Goal: Information Seeking & Learning: Learn about a topic

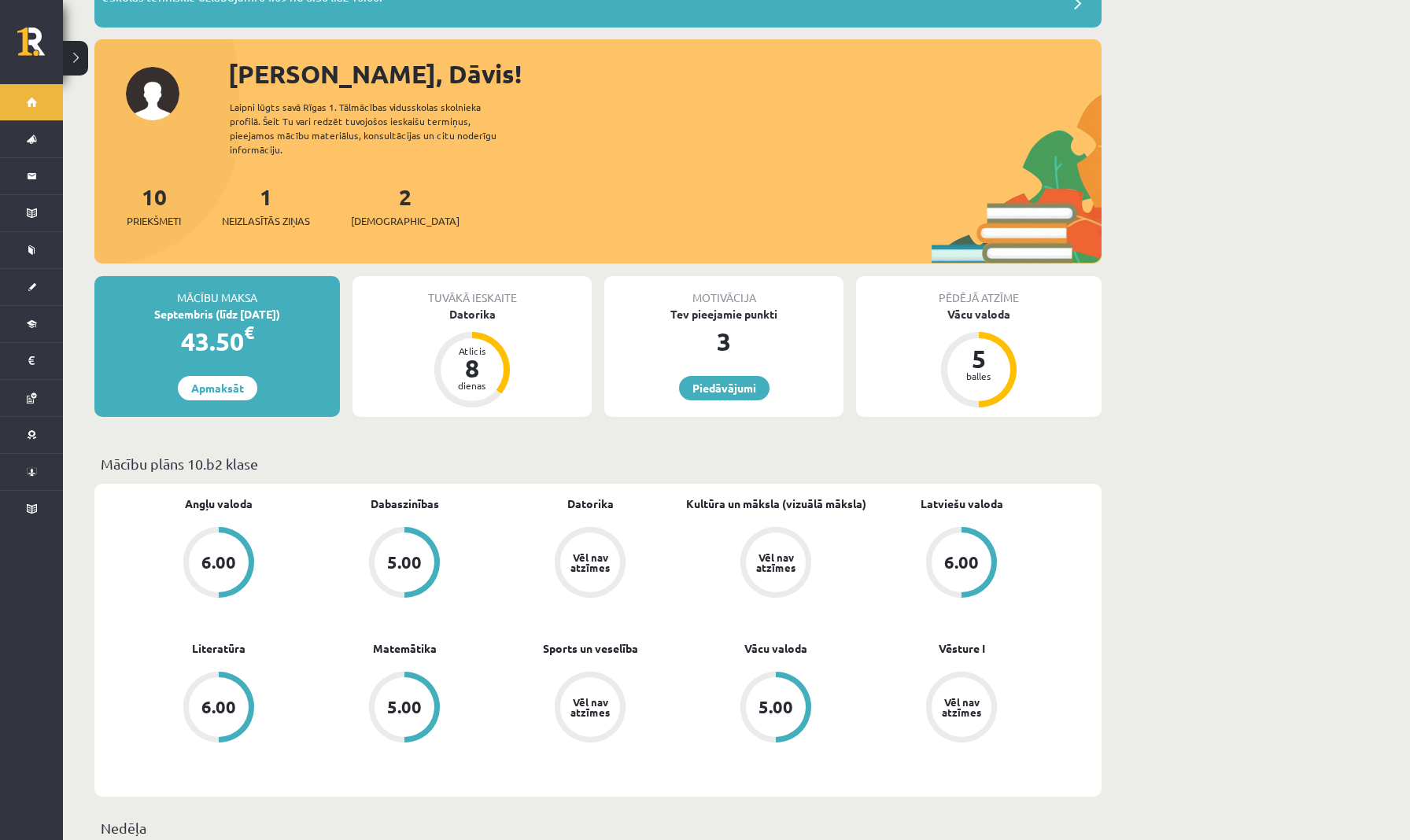
scroll to position [139, 0]
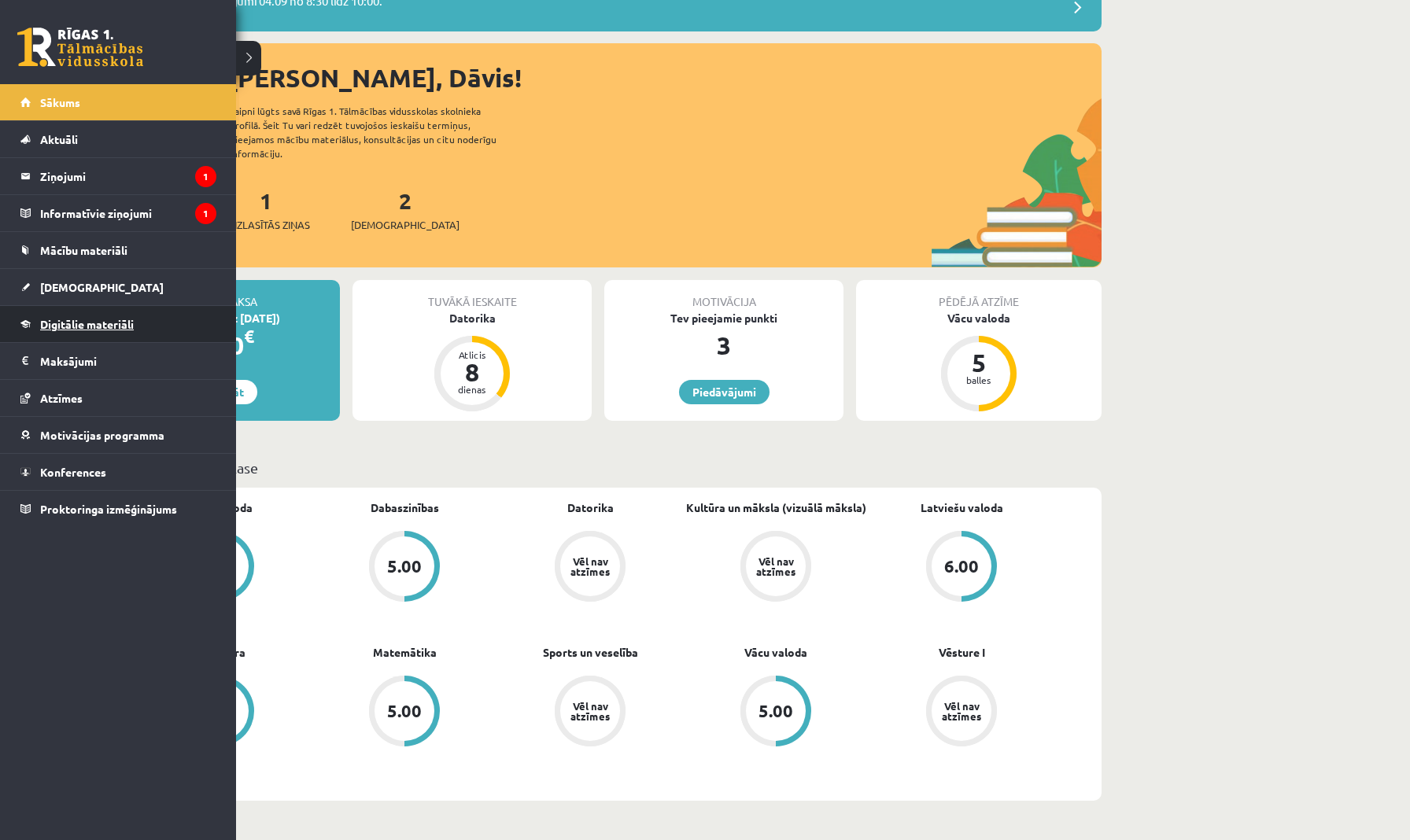
click at [100, 320] on span "Digitālie materiāli" at bounding box center [86, 324] width 93 height 14
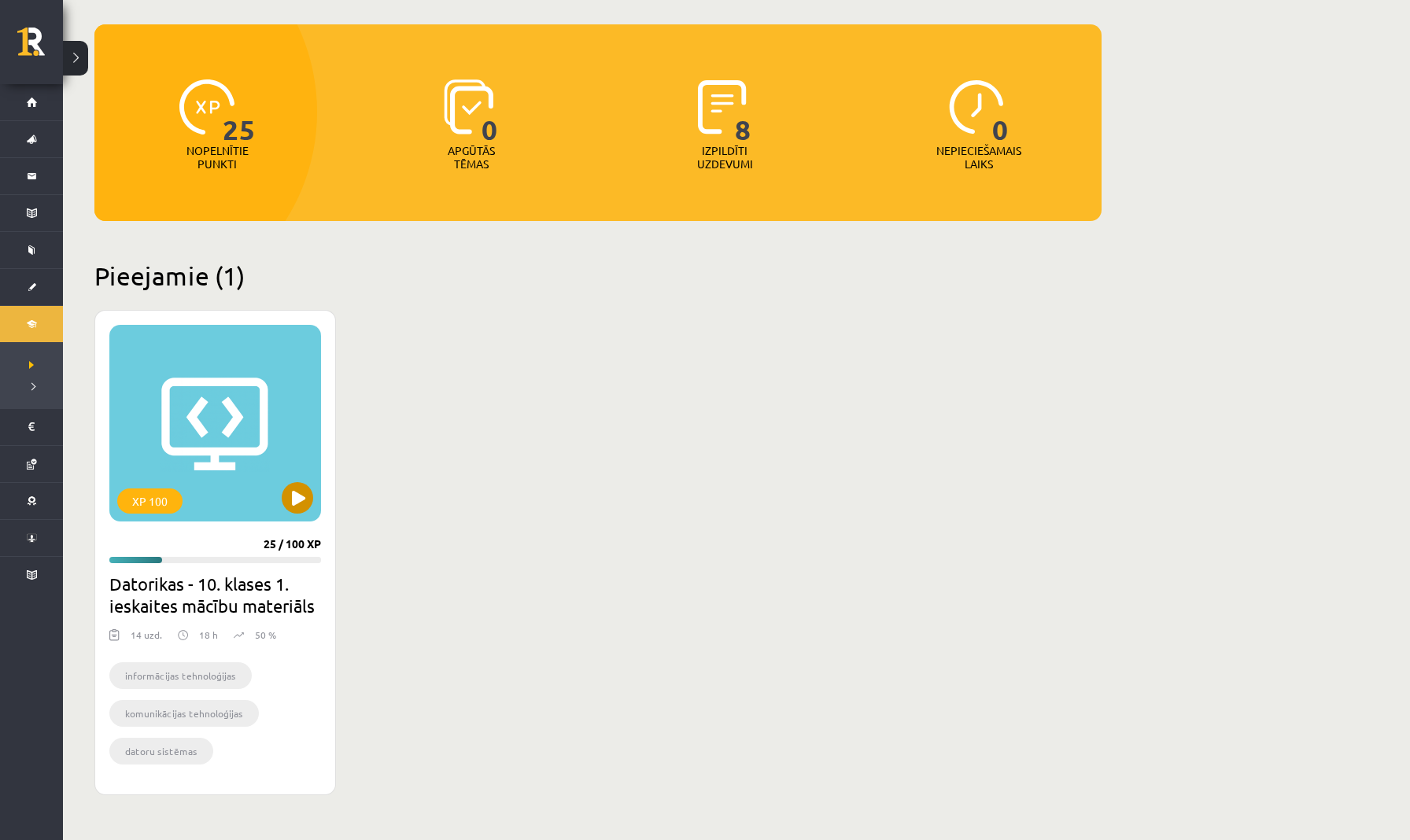
click at [270, 479] on div "XP 100" at bounding box center [216, 423] width 212 height 197
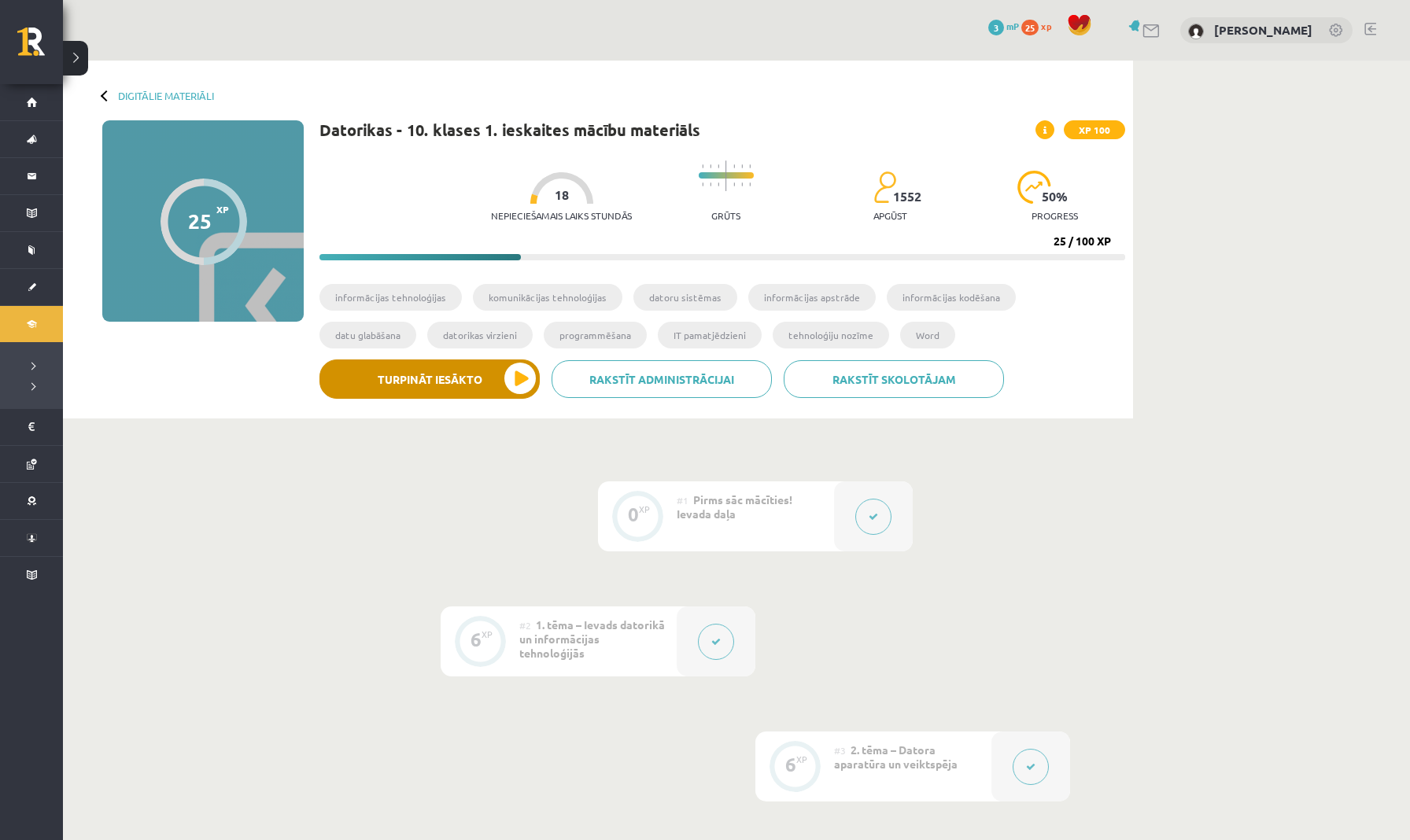
click at [453, 386] on button "Turpināt iesākto" at bounding box center [429, 379] width 220 height 39
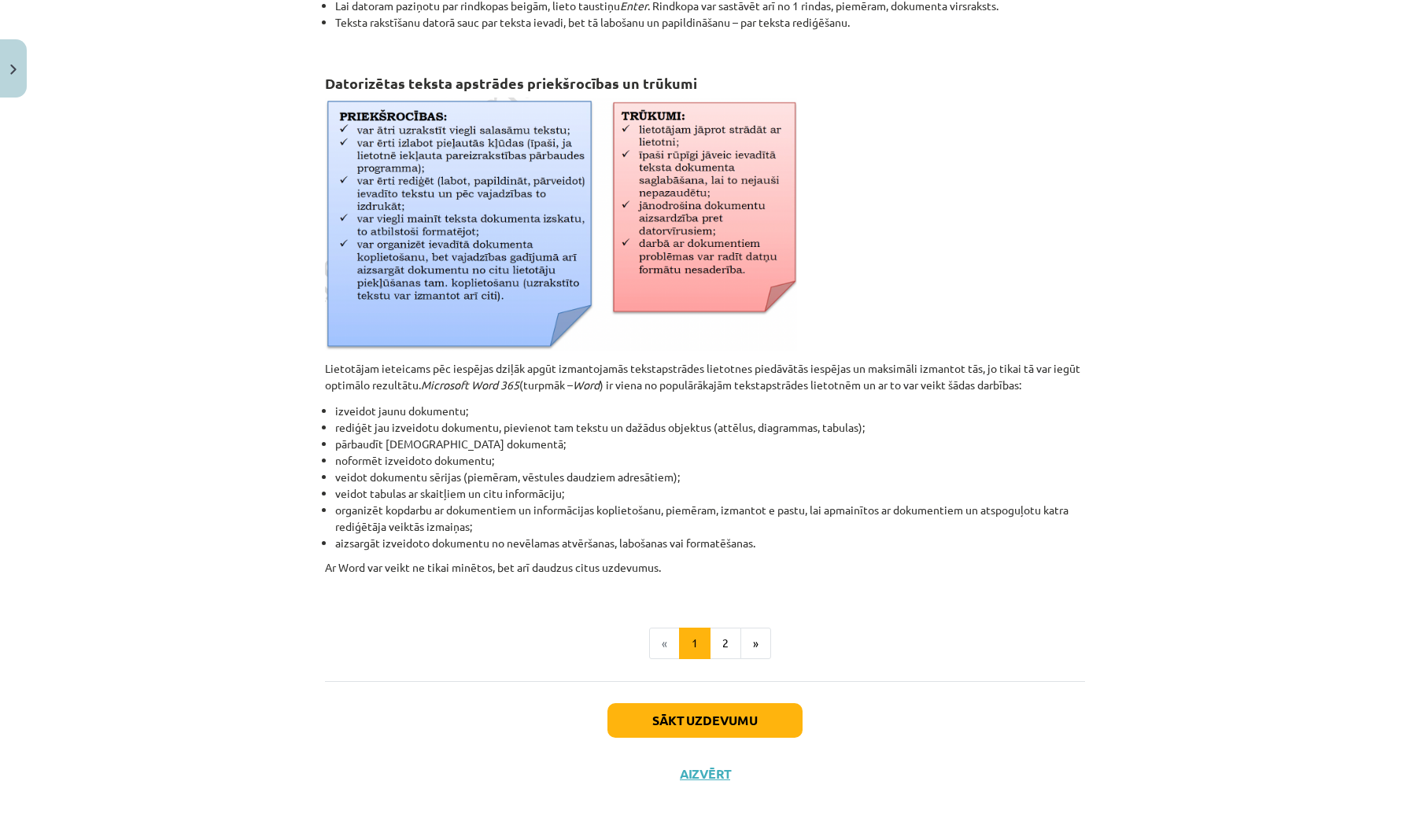
scroll to position [469, 0]
click at [726, 638] on button "2" at bounding box center [725, 643] width 32 height 32
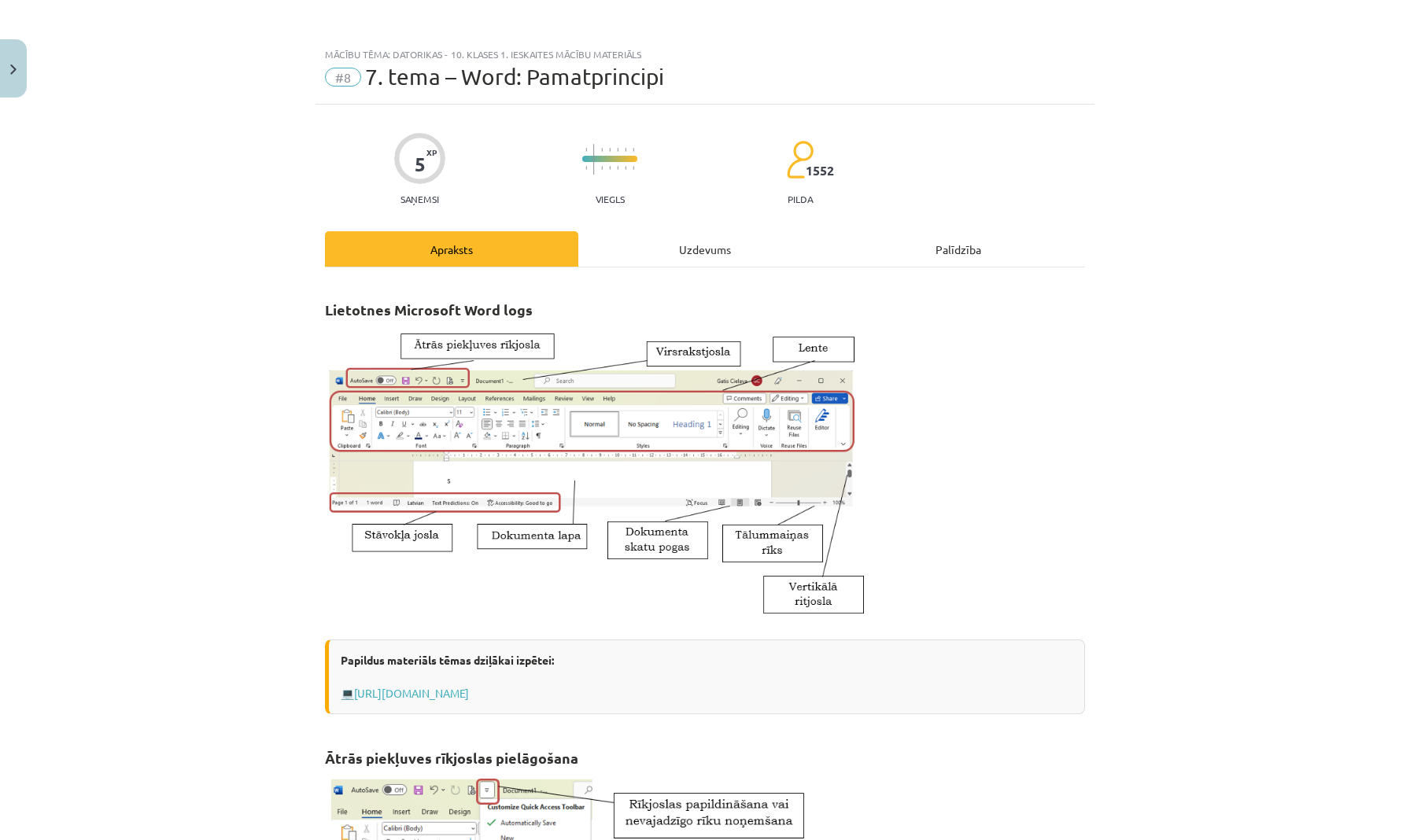
scroll to position [0, 0]
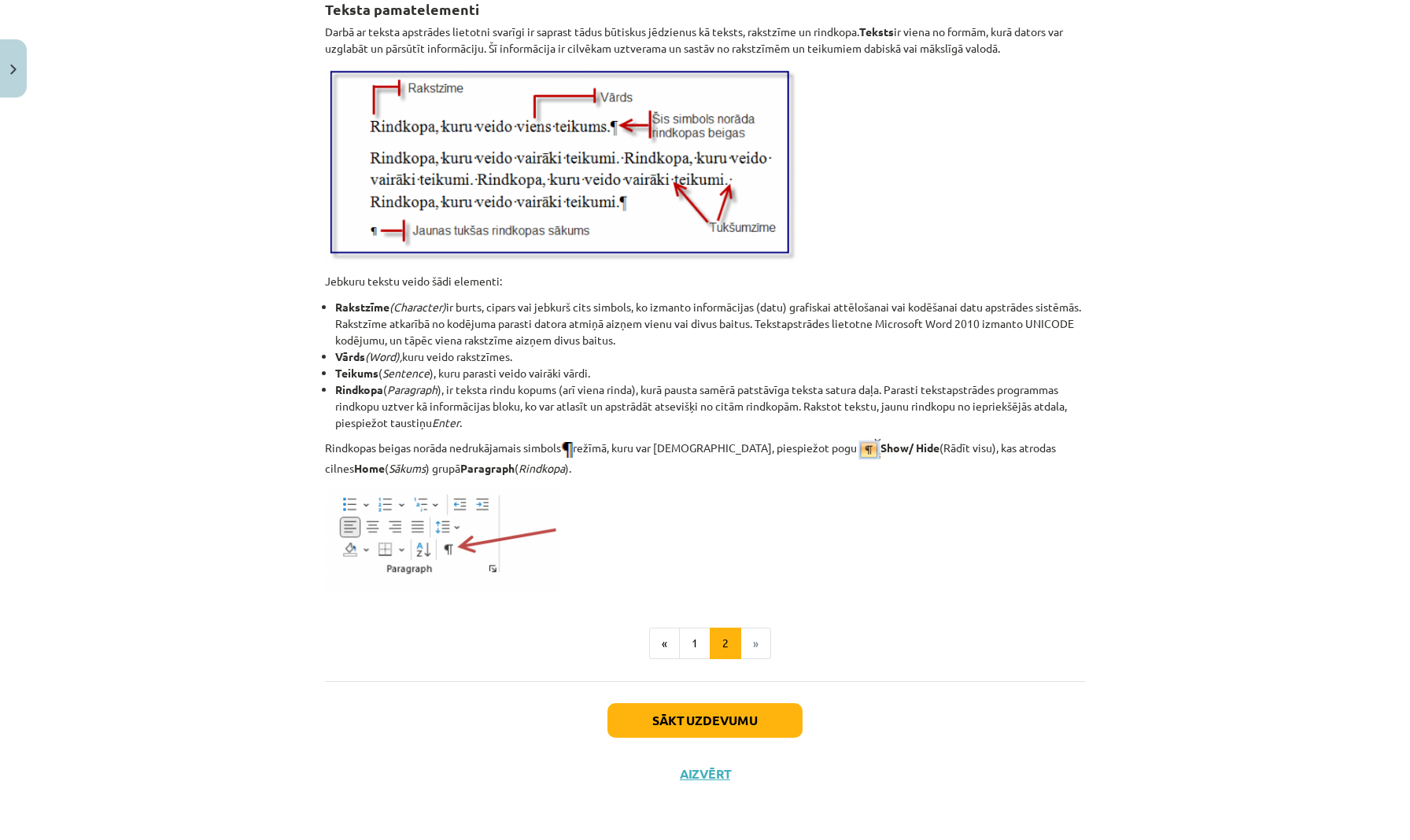
click at [662, 719] on button "Sākt uzdevumu" at bounding box center [704, 720] width 195 height 34
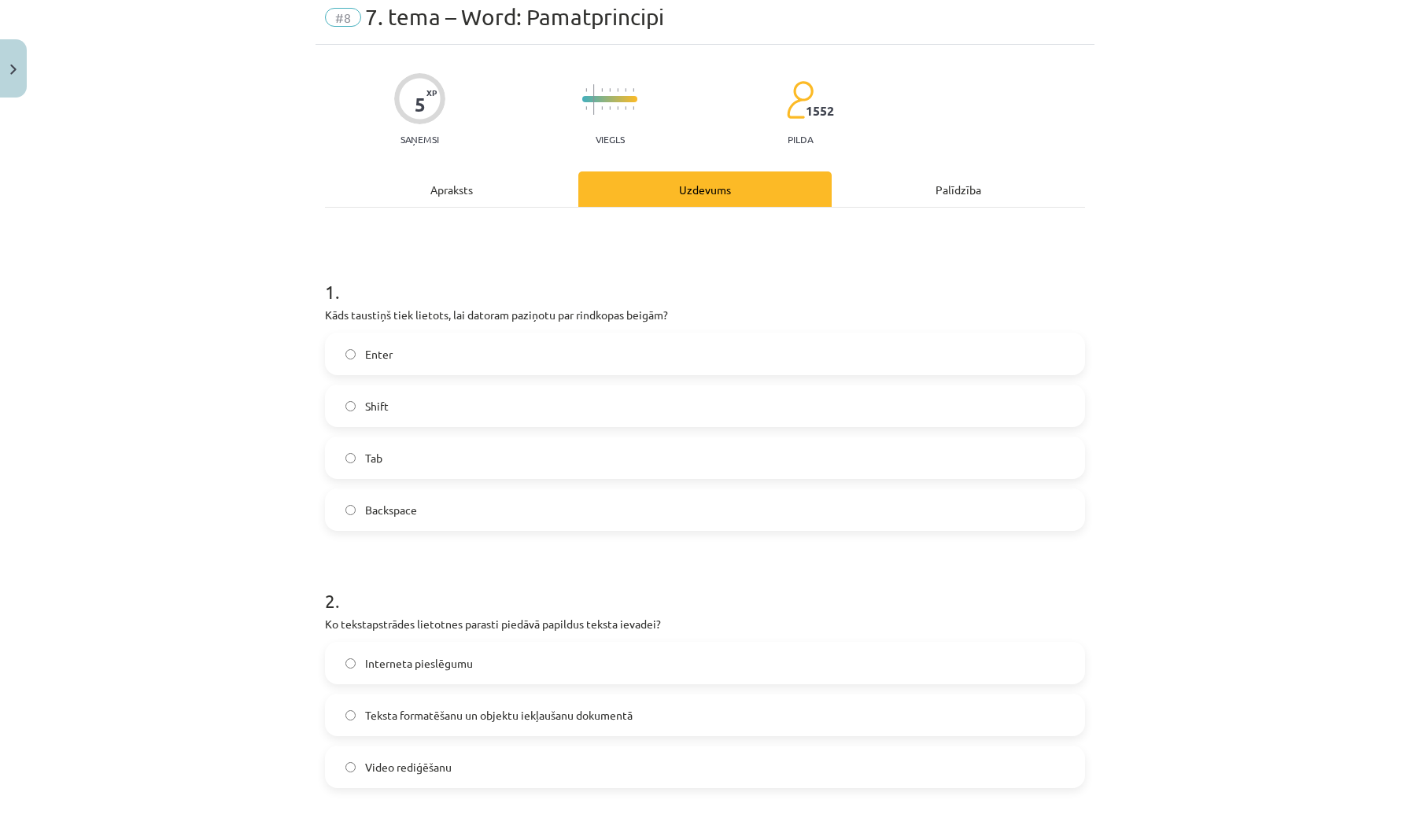
scroll to position [61, 0]
click at [403, 356] on label "Enter" at bounding box center [704, 352] width 757 height 39
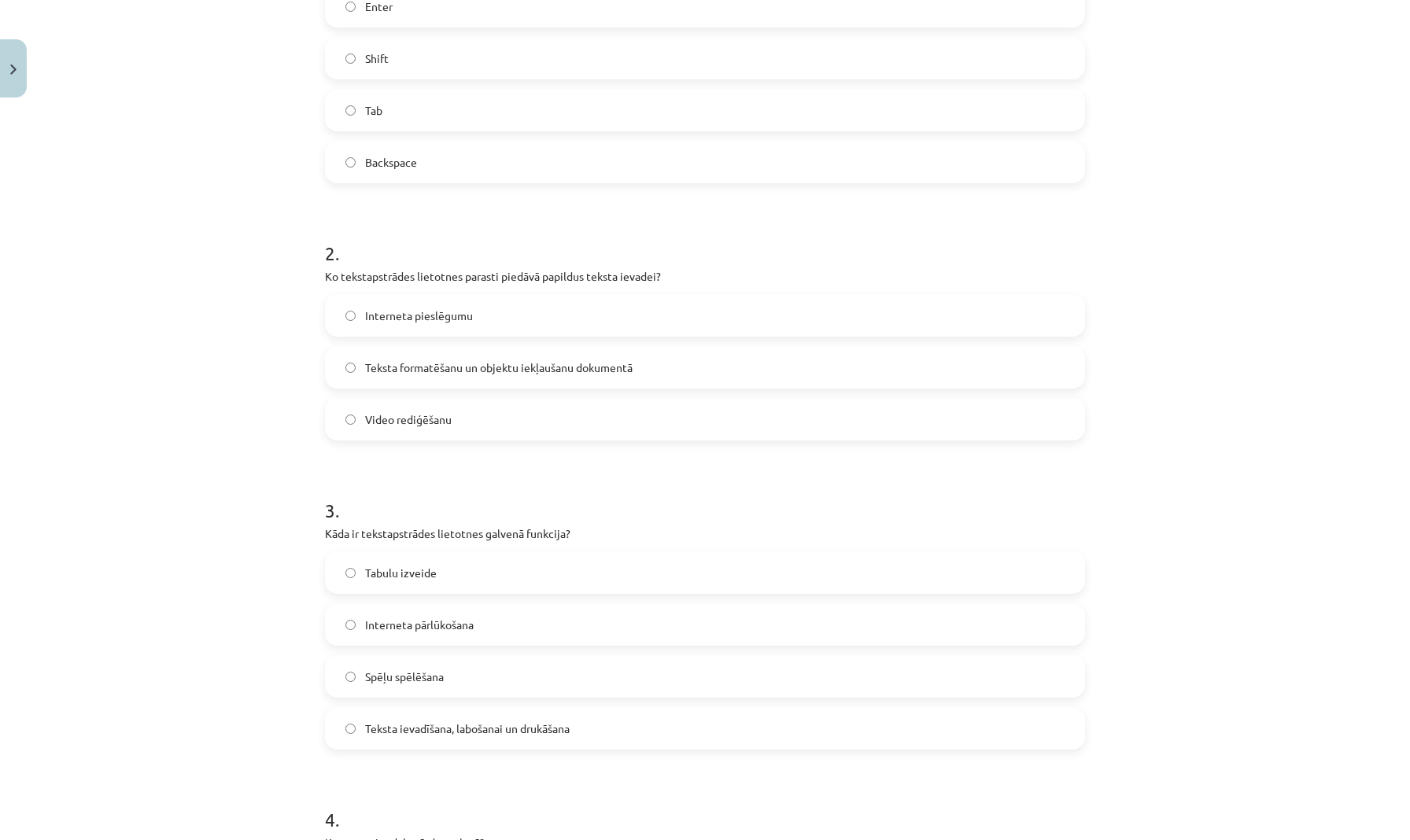
scroll to position [408, 0]
click at [492, 373] on span "Teksta formatēšanu un objektu iekļaušanu dokumentā" at bounding box center [498, 368] width 267 height 16
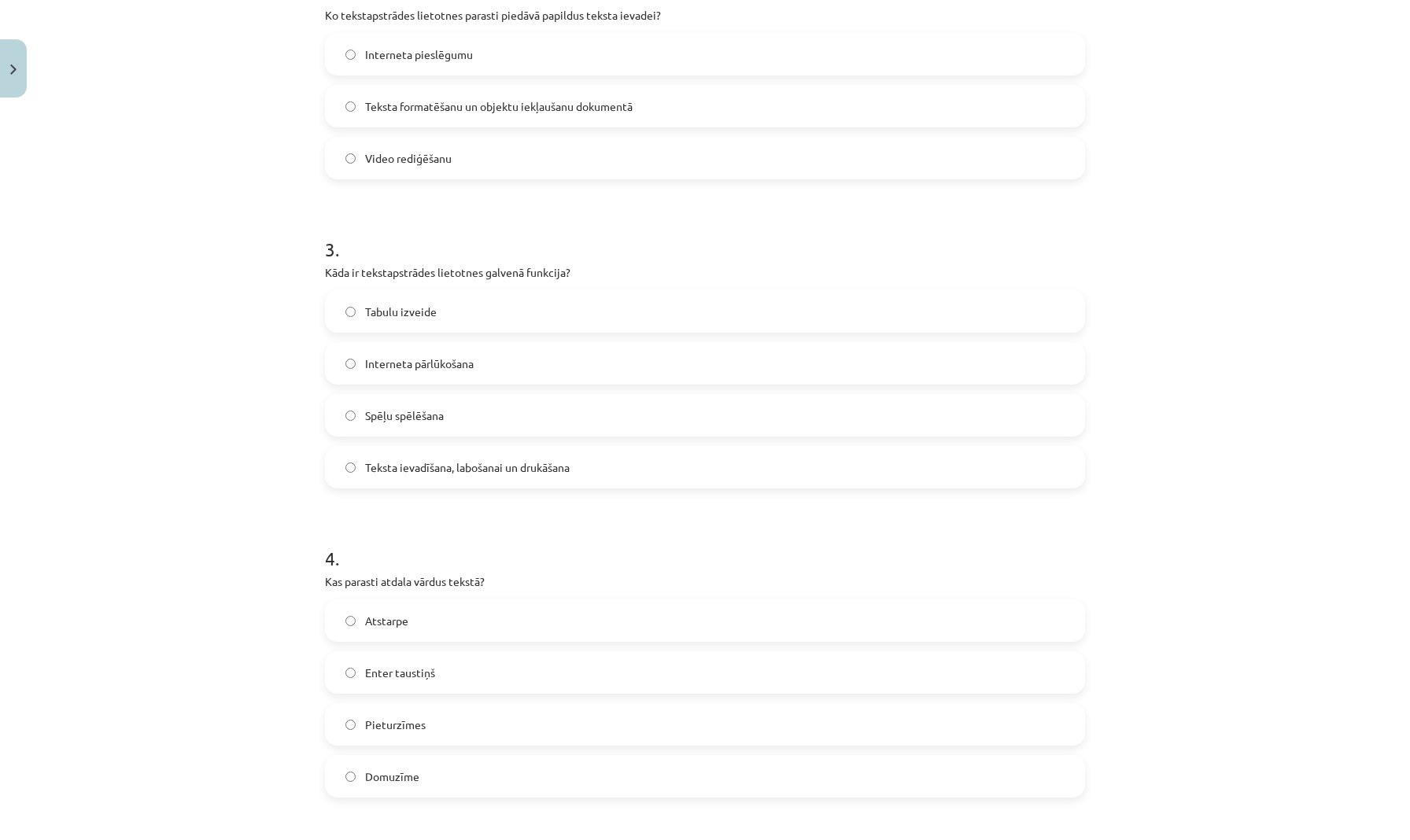
scroll to position [667, 0]
click at [512, 477] on span "Teksta ievadīšana, labošanai un drukāšana" at bounding box center [468, 469] width 205 height 16
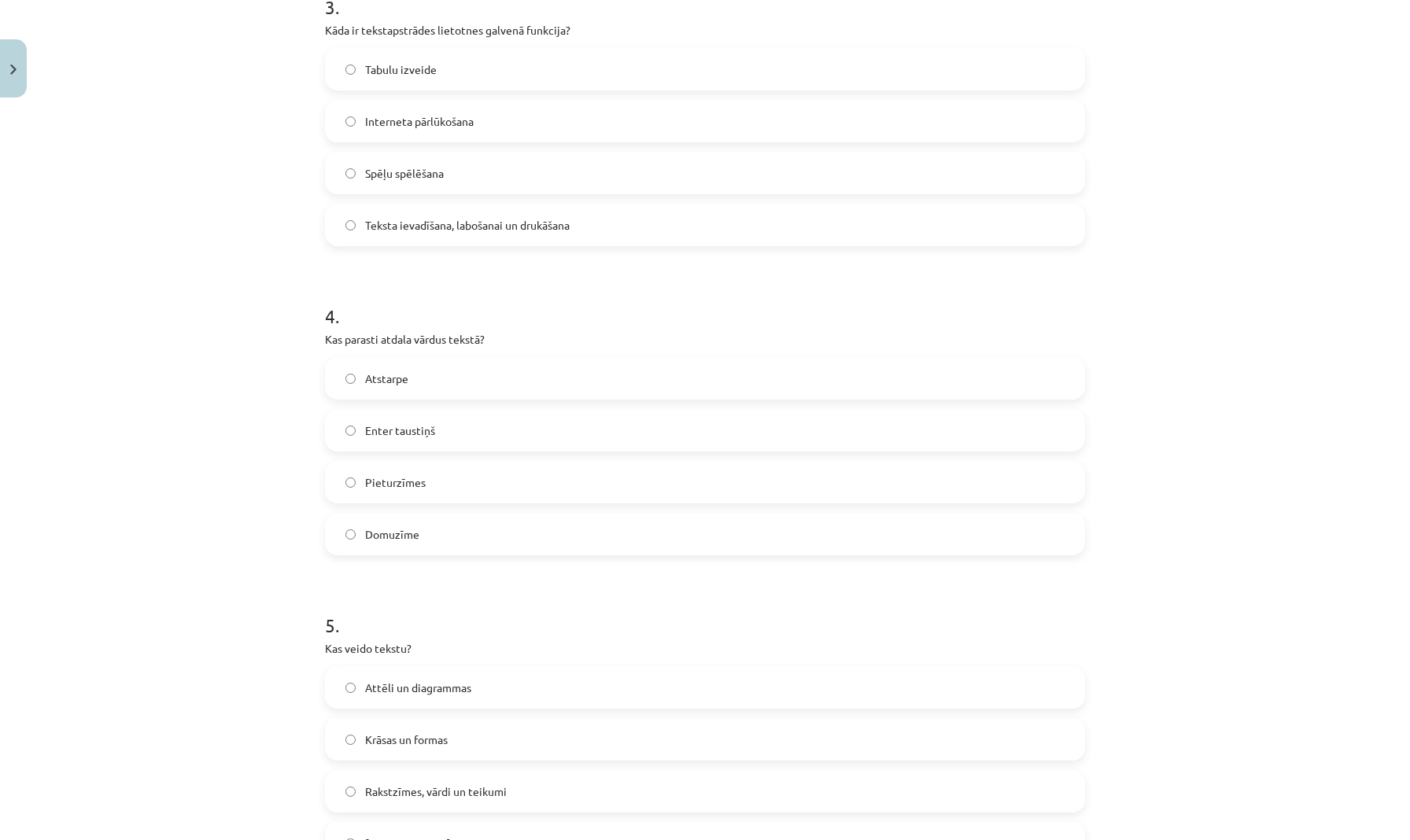
scroll to position [918, 0]
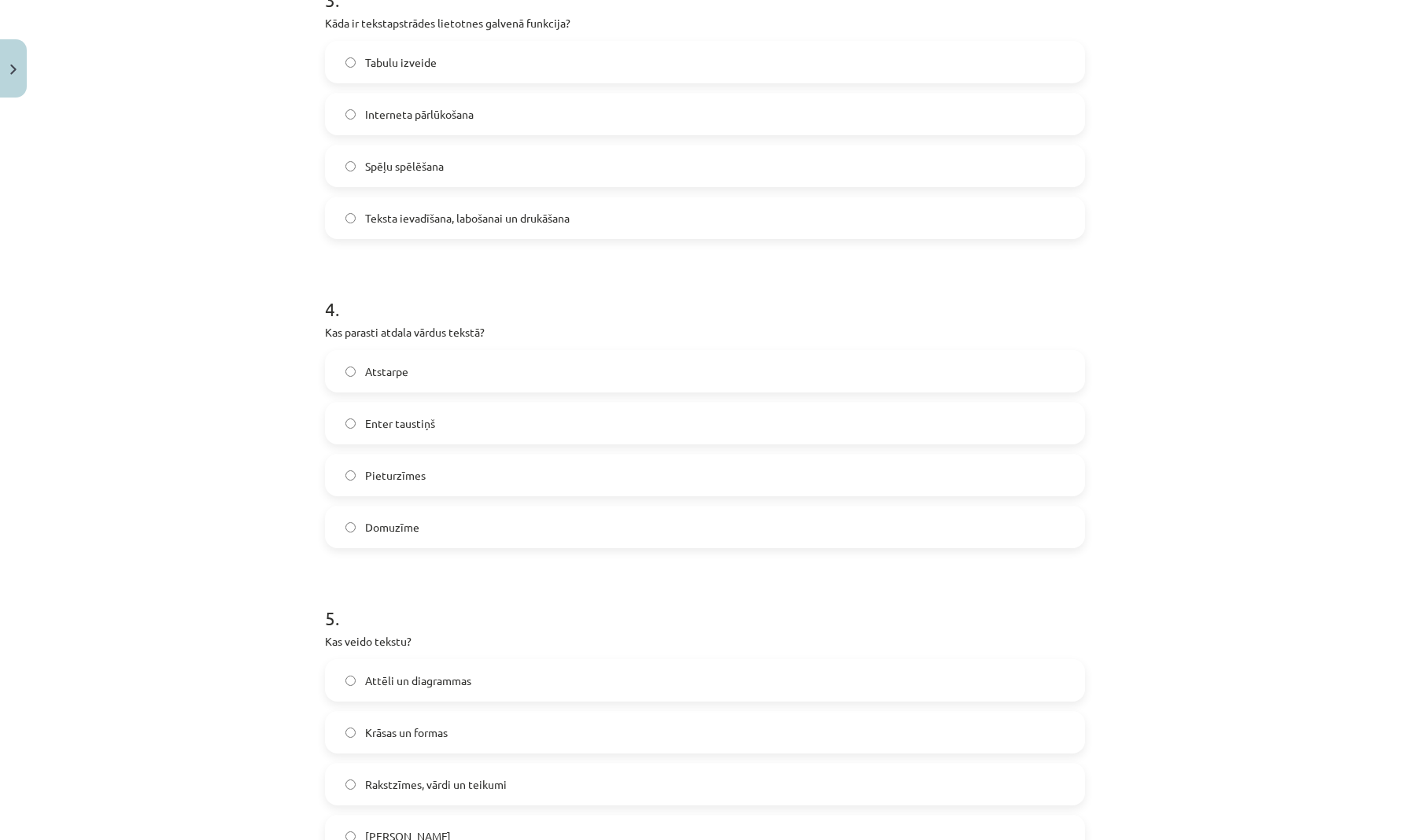
click at [468, 367] on label "Atstarpe" at bounding box center [704, 371] width 757 height 39
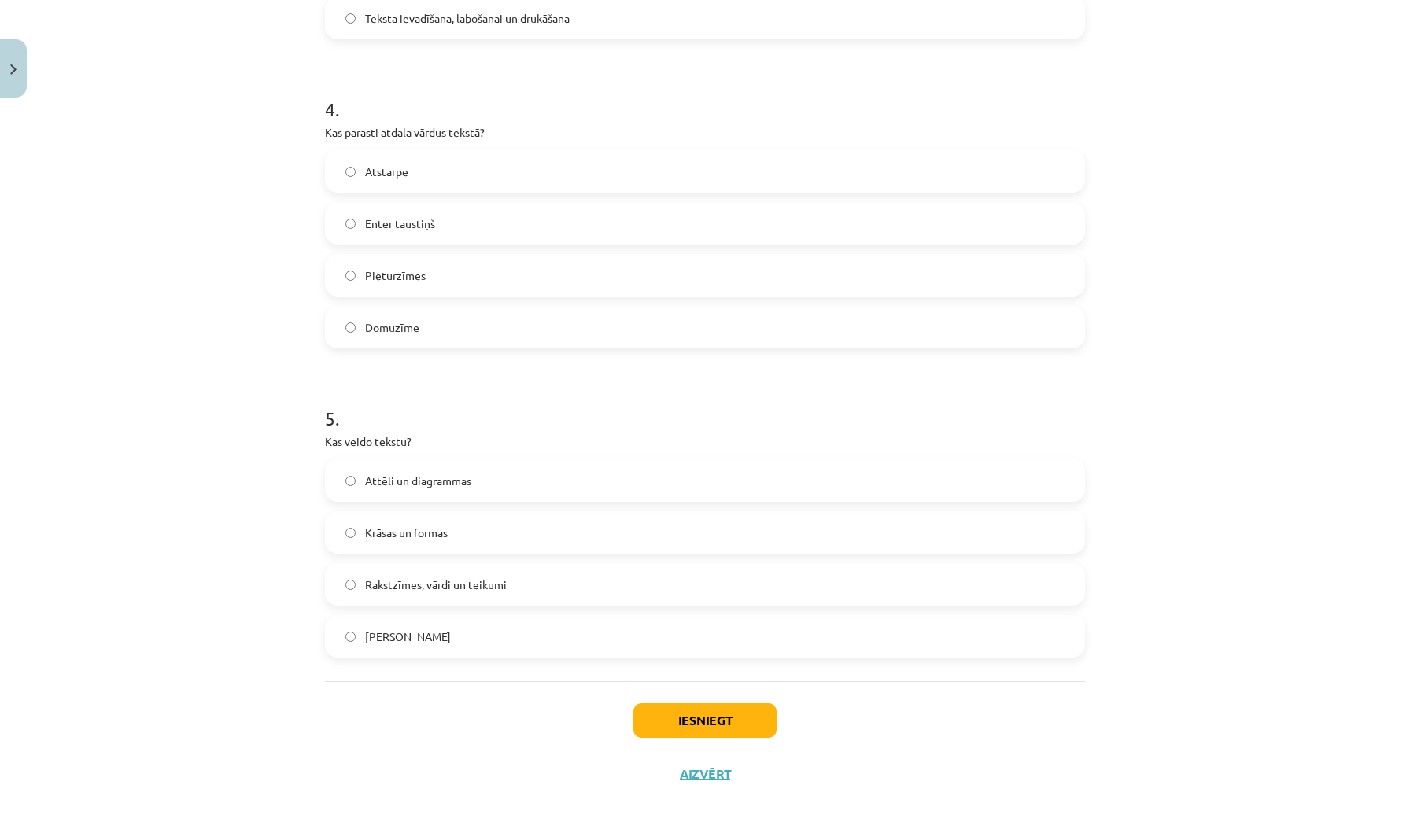
scroll to position [1120, 0]
click at [508, 581] on label "Rakstzīmes, vārdi un teikumi" at bounding box center [704, 584] width 757 height 39
click at [697, 717] on button "Iesniegt" at bounding box center [705, 720] width 143 height 34
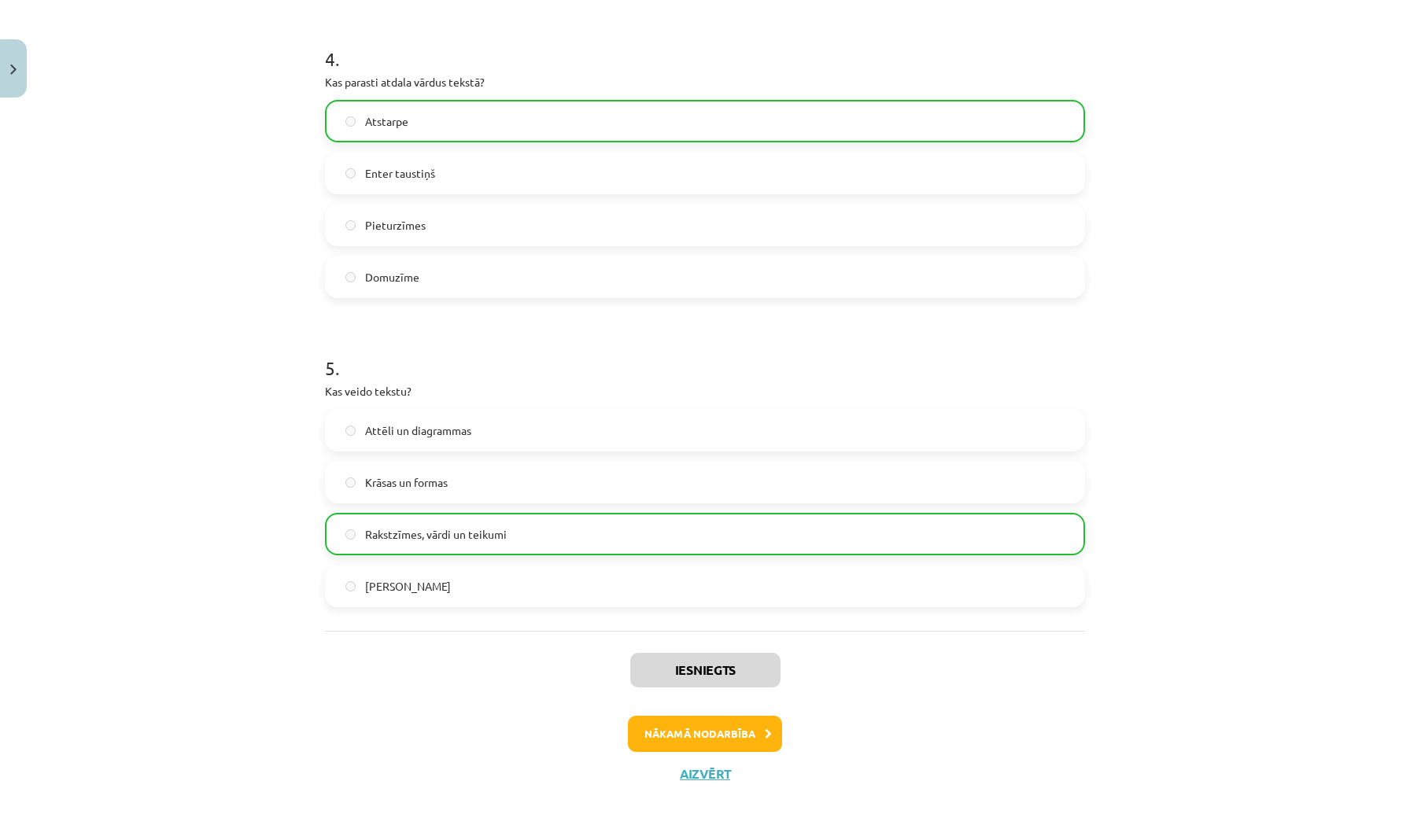
scroll to position [1170, 0]
click at [682, 732] on button "Nākamā nodarbība" at bounding box center [705, 734] width 154 height 36
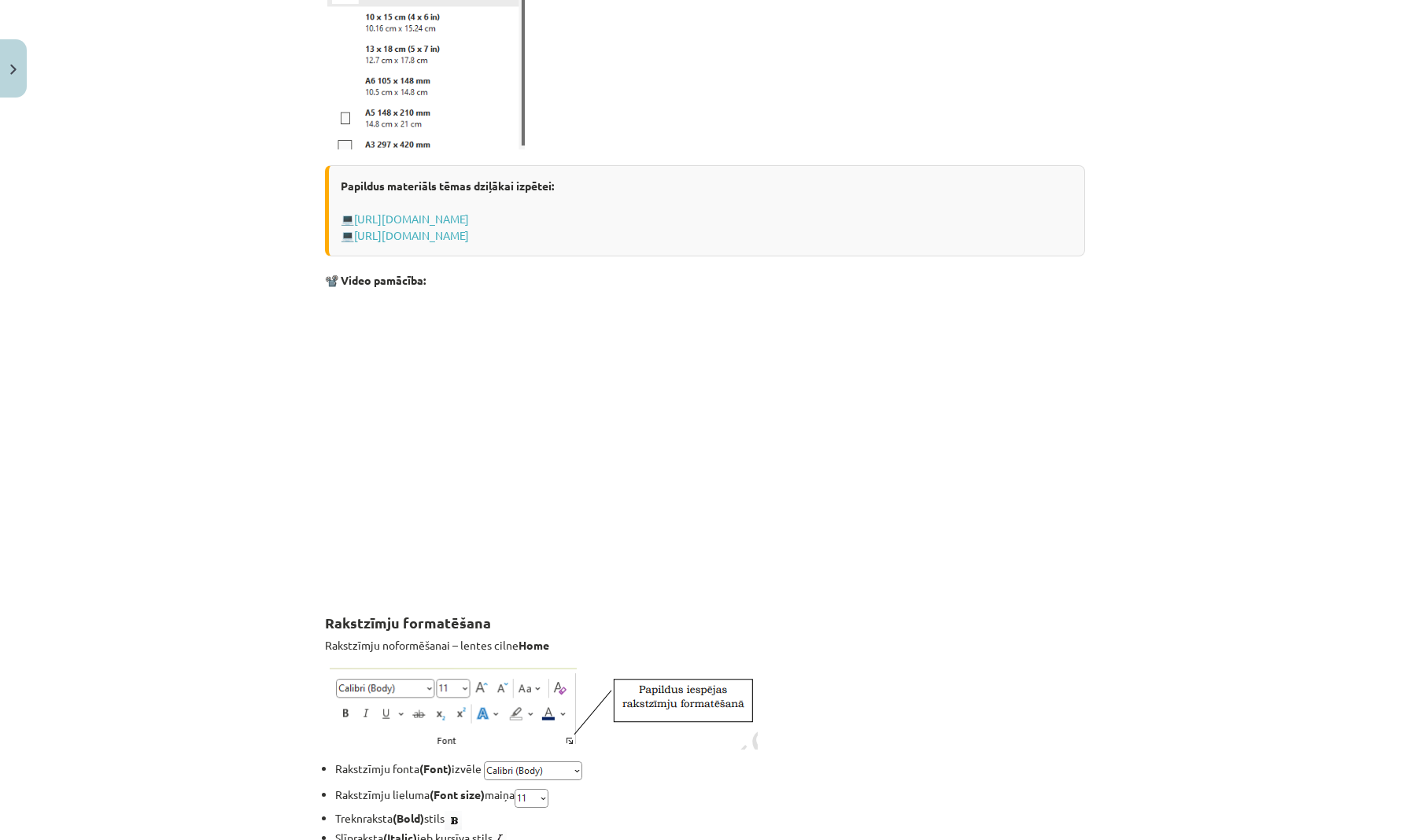
scroll to position [39, 0]
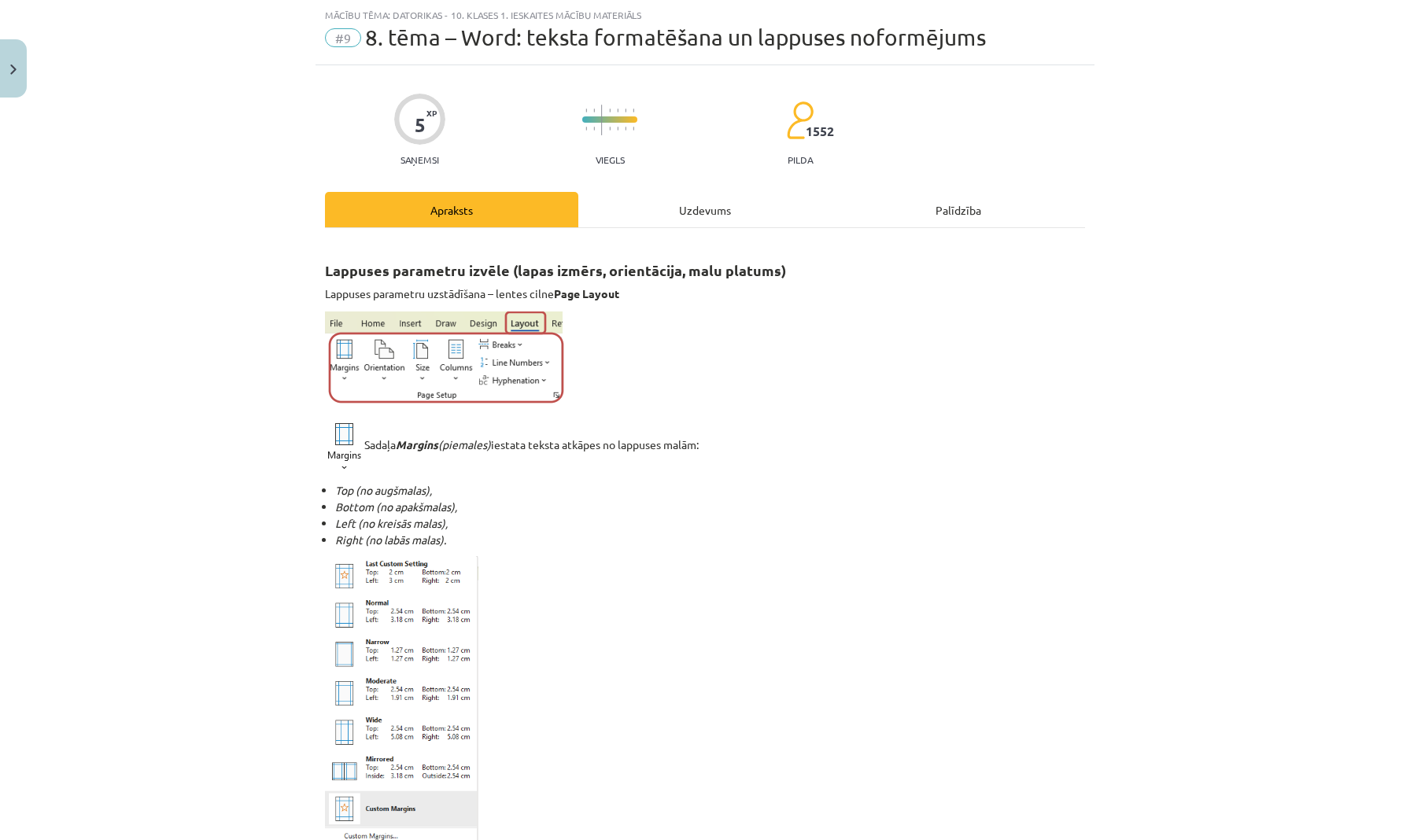
drag, startPoint x: 328, startPoint y: 271, endPoint x: 749, endPoint y: 297, distance: 421.8
click at [733, 348] on p at bounding box center [705, 361] width 760 height 99
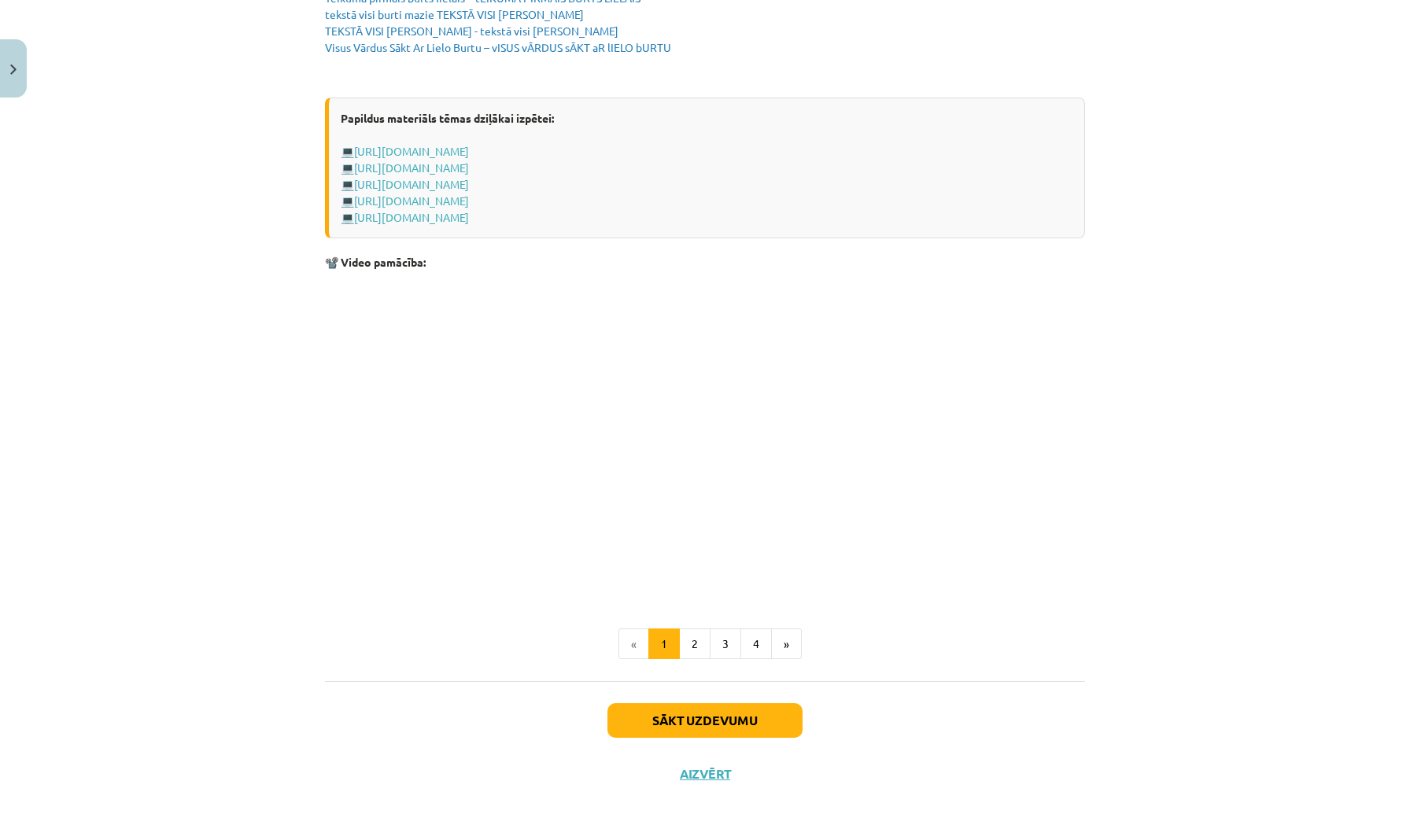
scroll to position [2887, 0]
click at [692, 646] on button "2" at bounding box center [694, 644] width 32 height 32
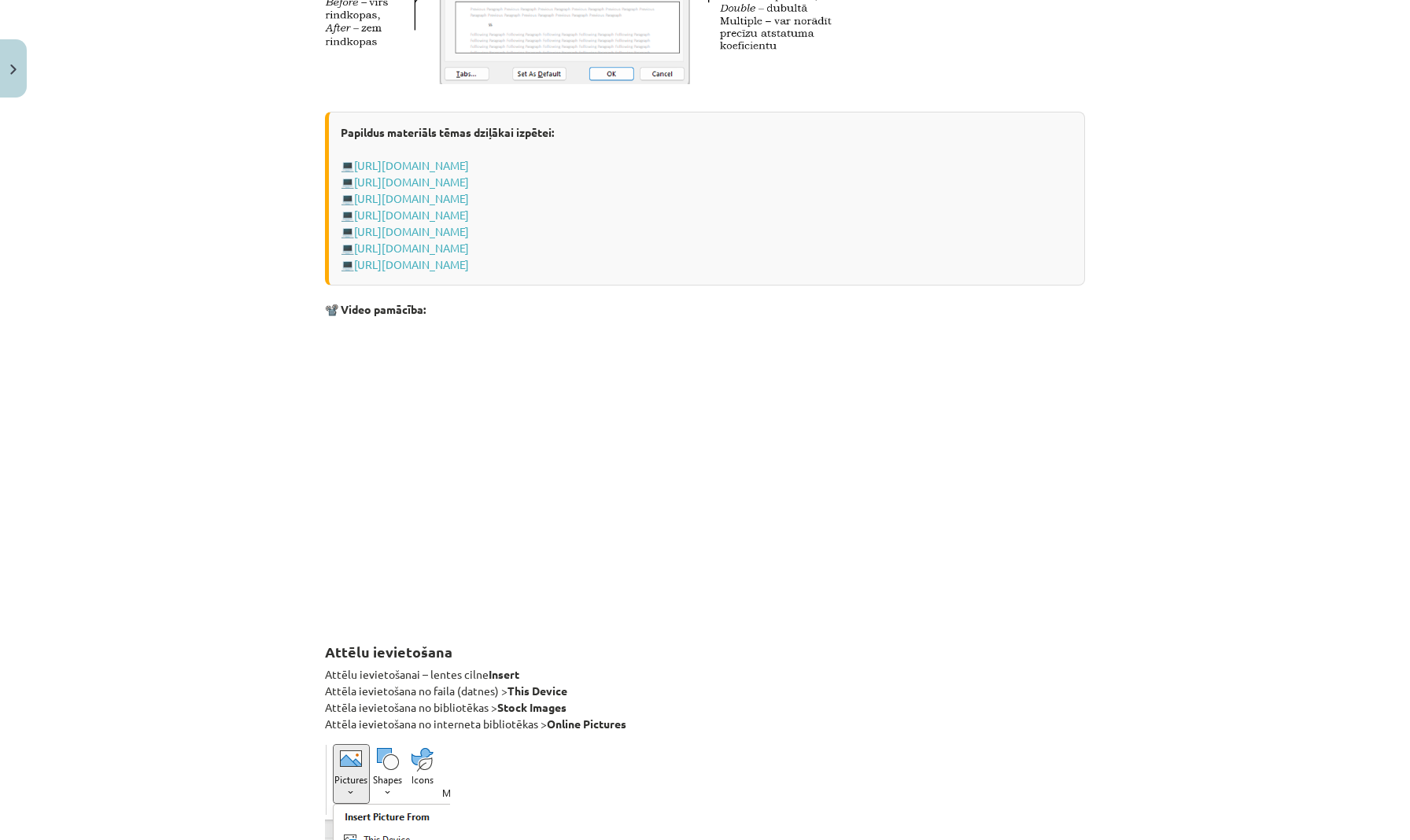
scroll to position [282, 0]
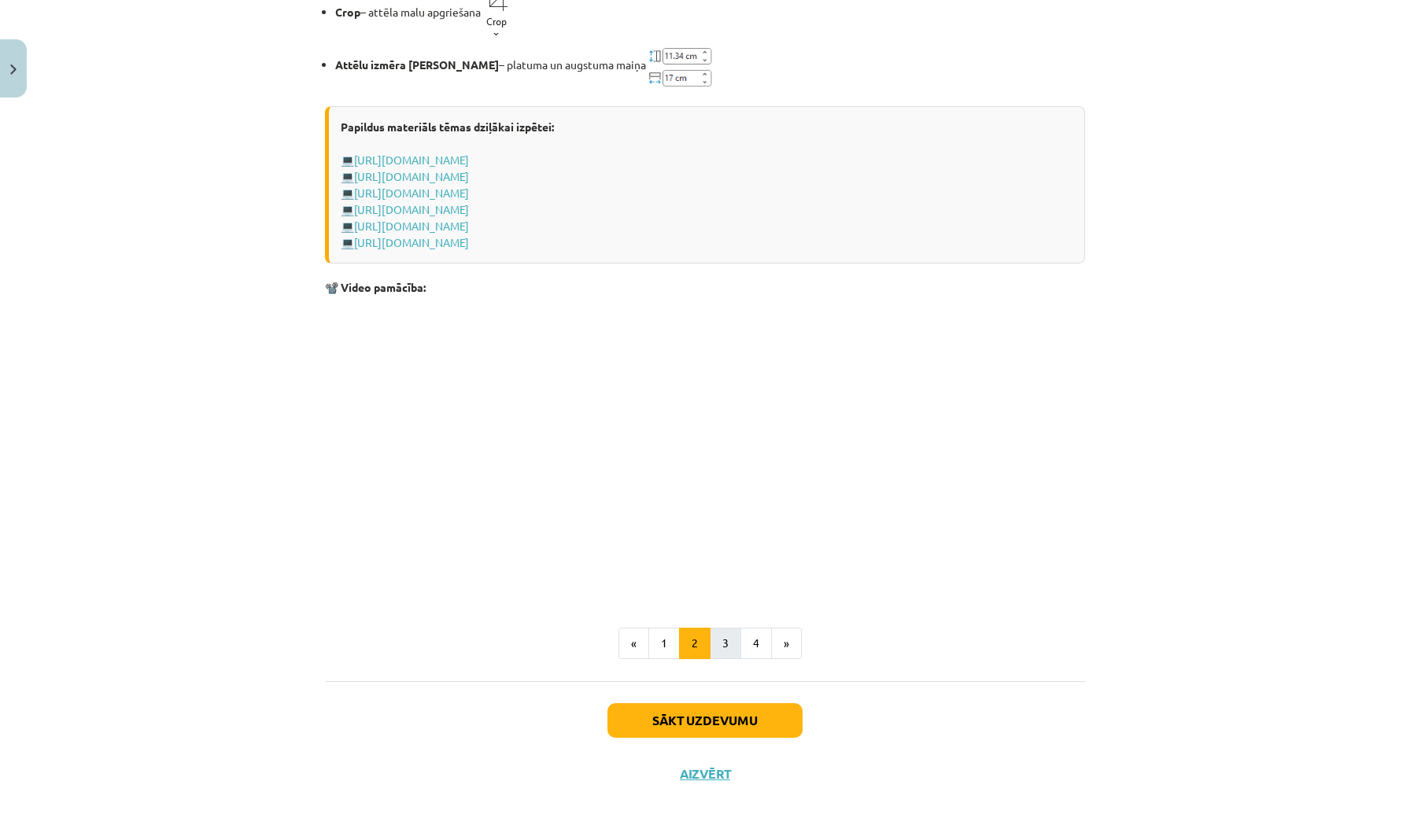
click at [721, 639] on button "3" at bounding box center [725, 643] width 32 height 32
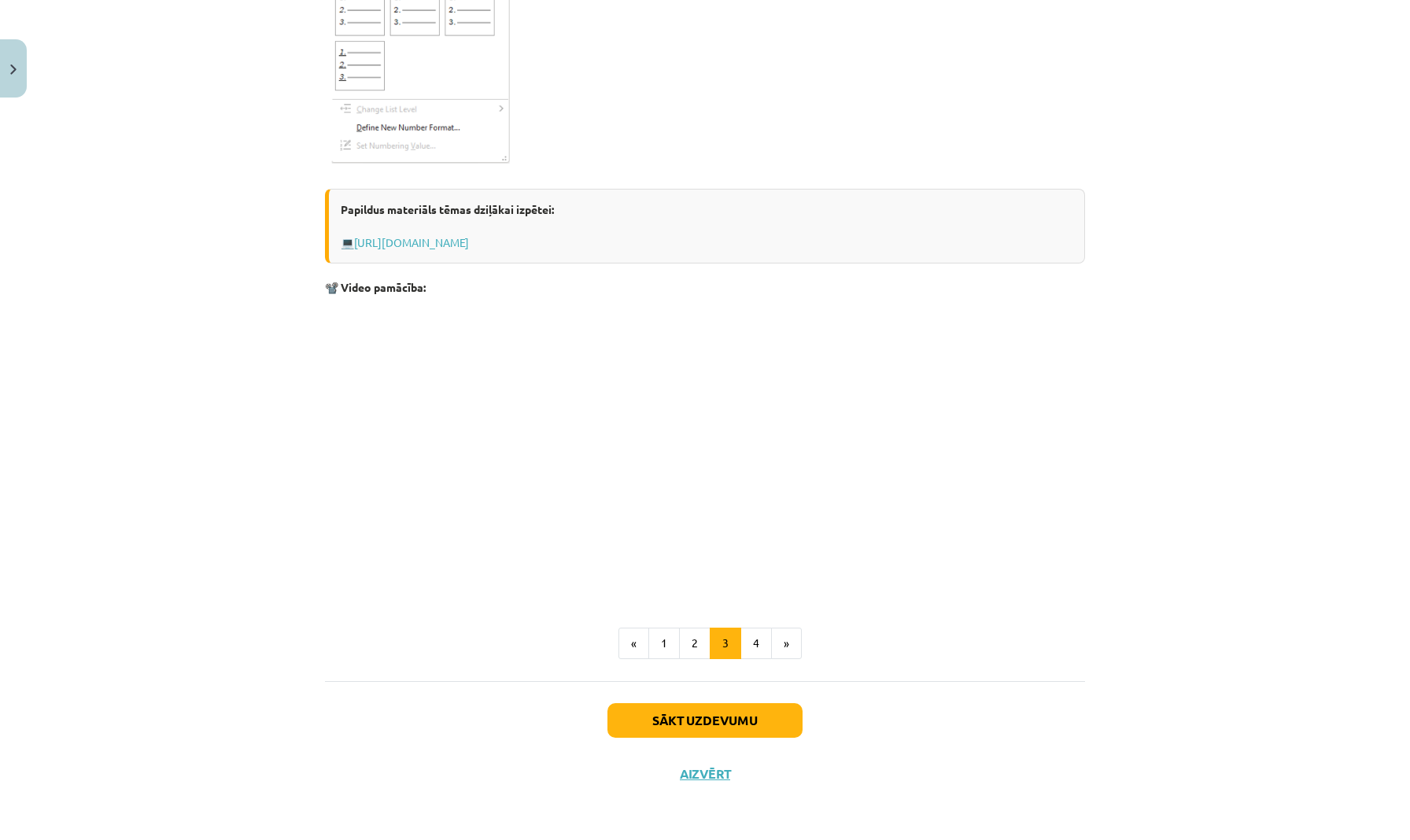
scroll to position [2312, 0]
click at [754, 641] on button "4" at bounding box center [756, 643] width 32 height 32
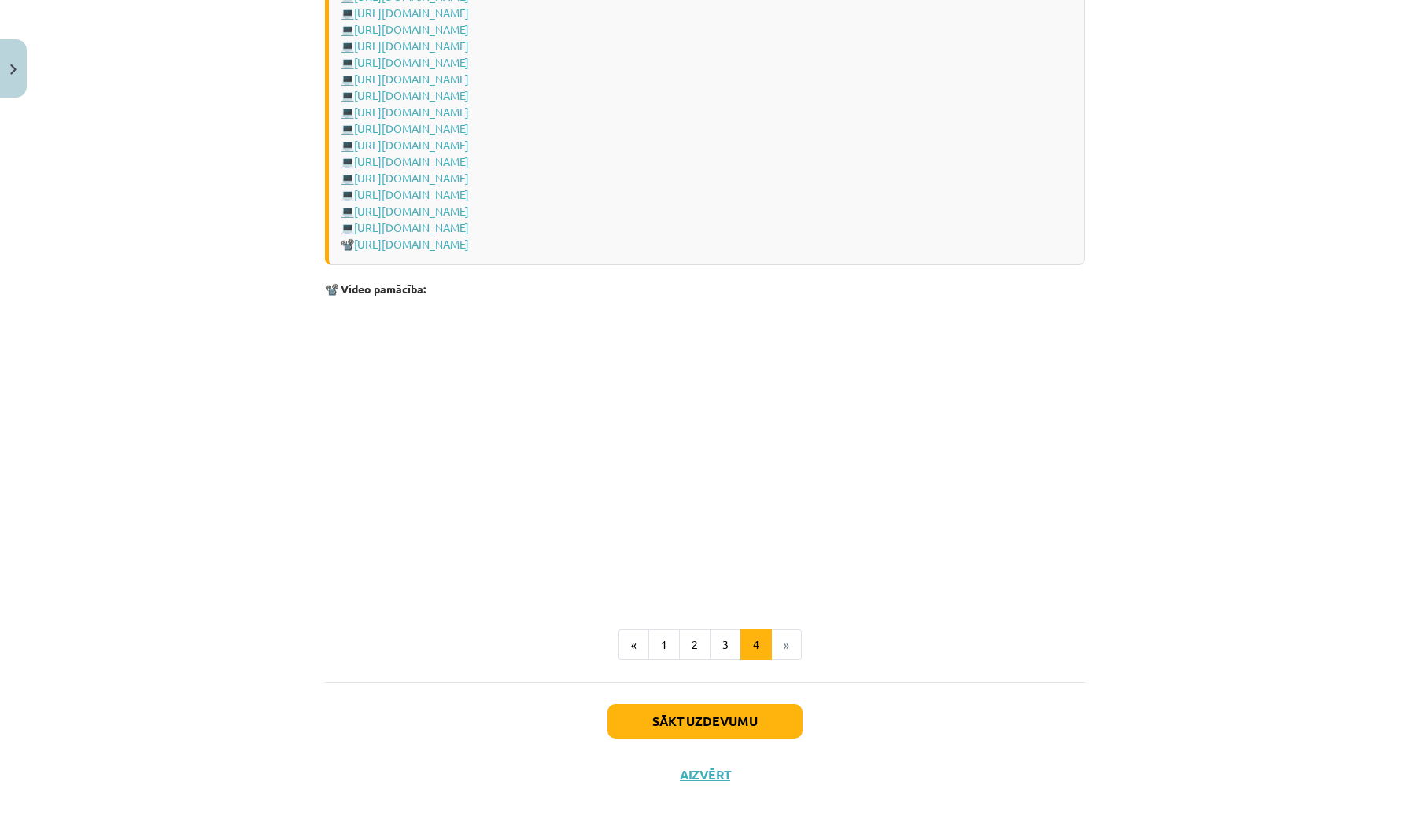
click at [702, 723] on button "Sākt uzdevumu" at bounding box center [704, 721] width 195 height 34
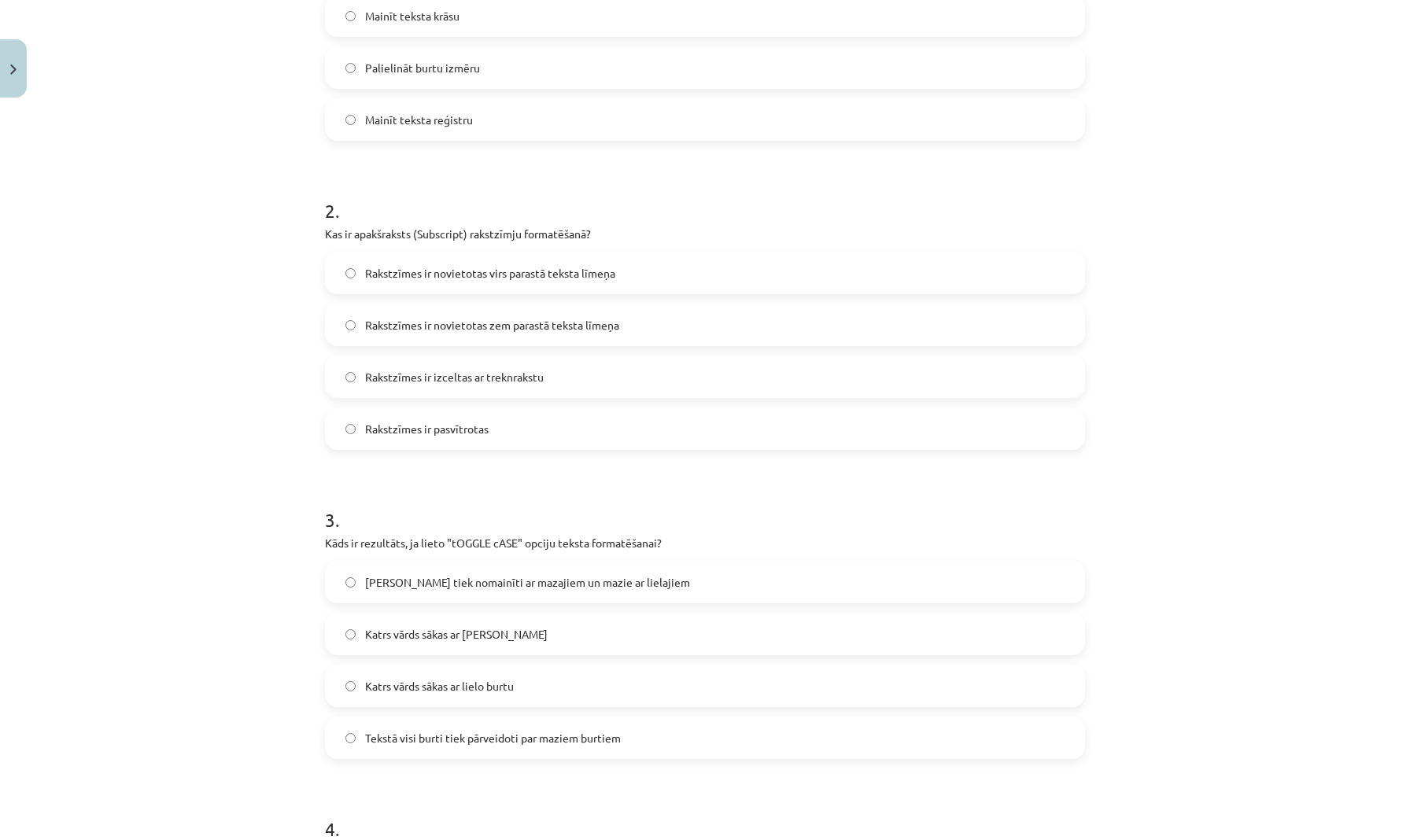
scroll to position [468, 0]
click at [418, 628] on span "Katrs vārds sākas ar [PERSON_NAME]" at bounding box center [456, 632] width 182 height 16
click at [393, 586] on span "[PERSON_NAME] tiek nomainīti ar mazajiem un mazie ar lielajiem" at bounding box center [527, 580] width 325 height 16
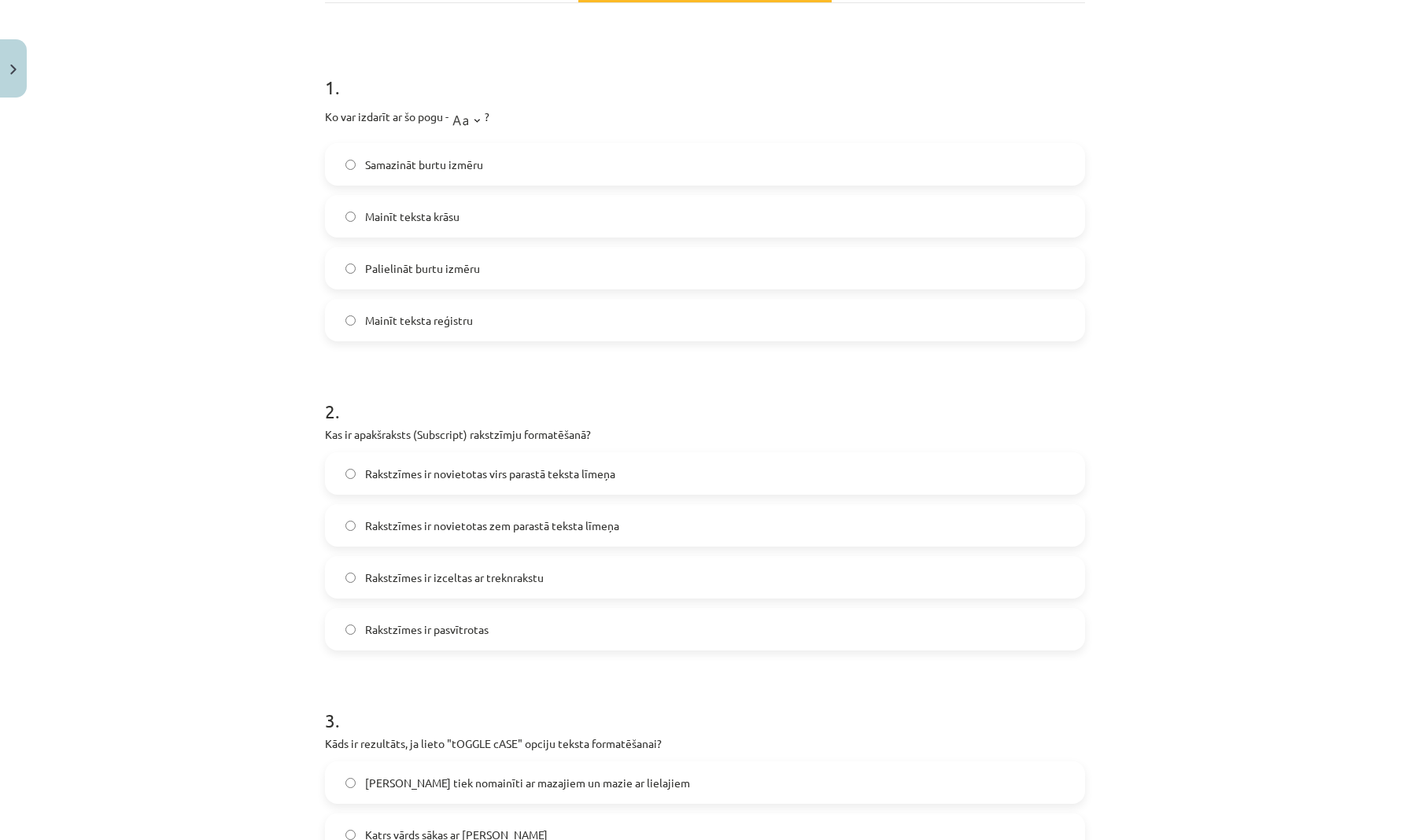
scroll to position [264, 0]
click at [425, 325] on span "Mainīt teksta reģistru" at bounding box center [419, 321] width 108 height 16
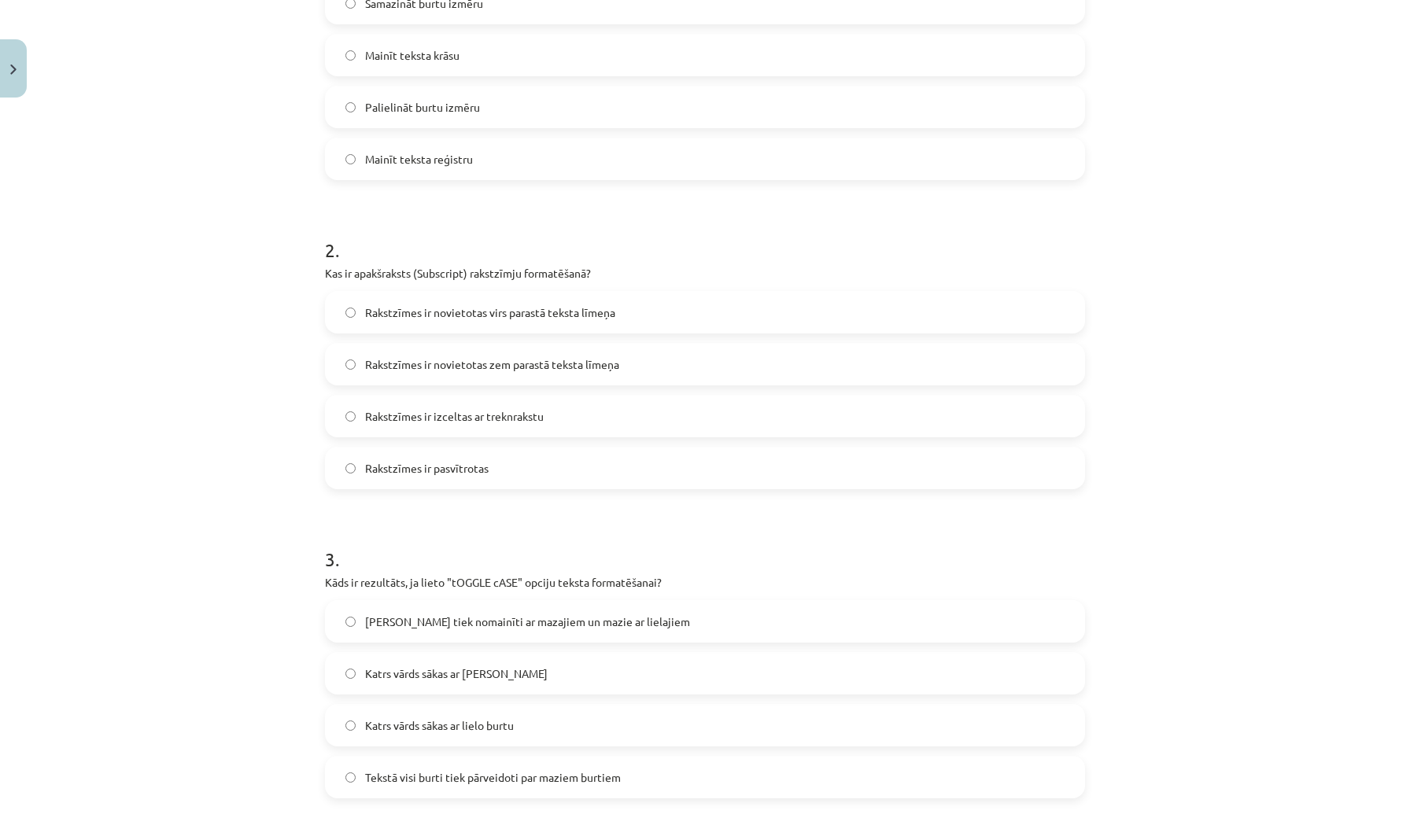
scroll to position [420, 0]
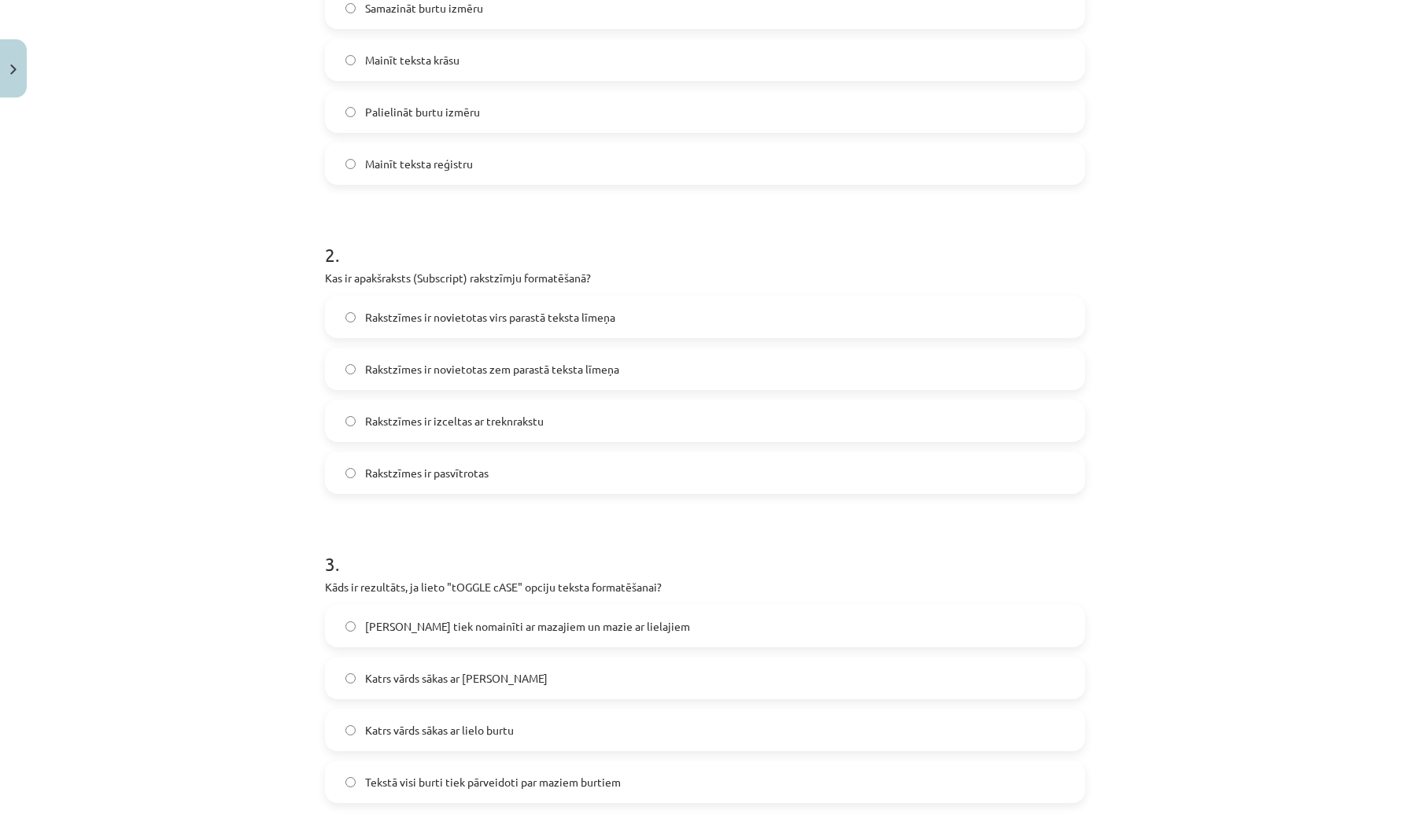
click at [413, 374] on span "Rakstzīmes ir novietotas zem parastā teksta līmeņa" at bounding box center [492, 369] width 254 height 16
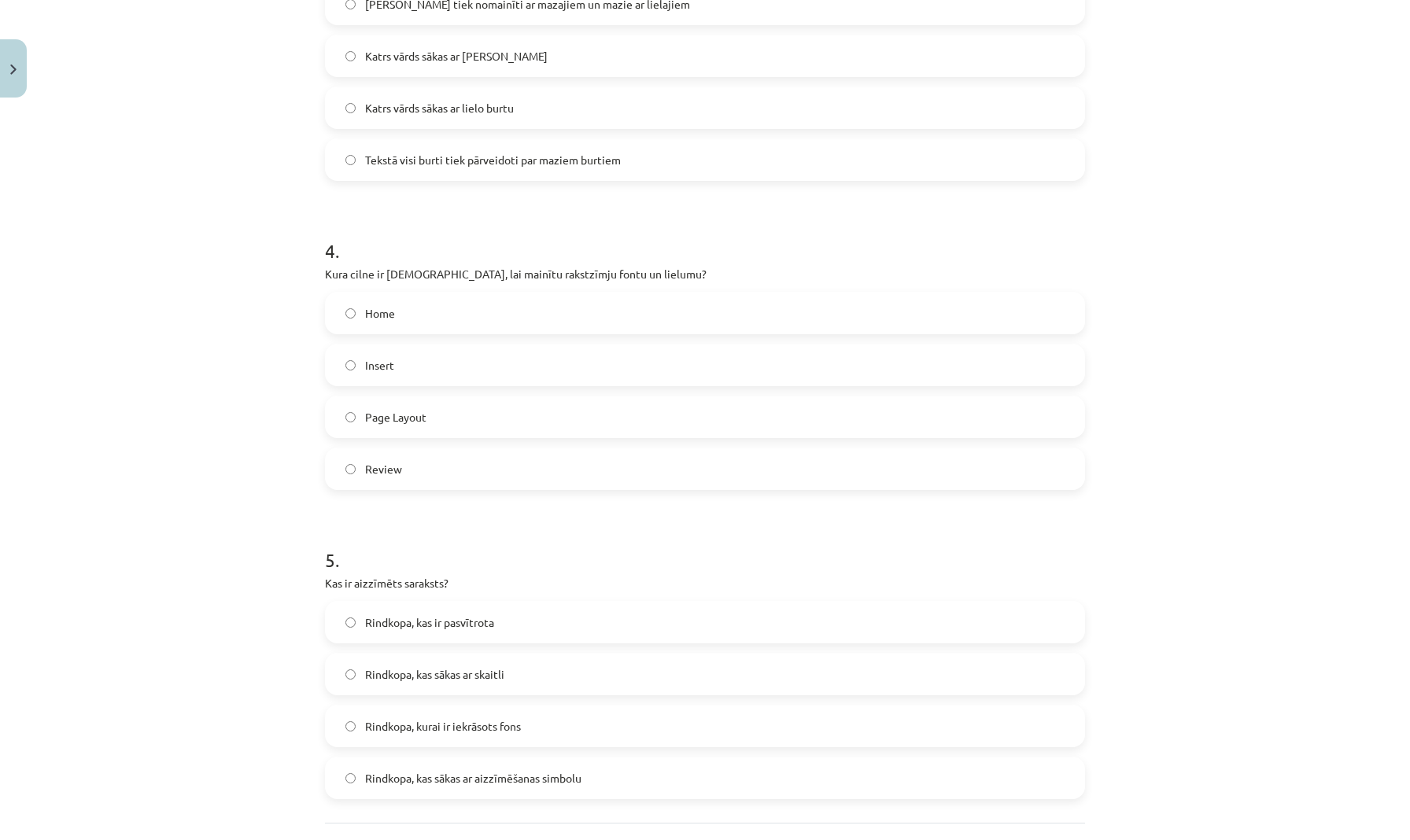
scroll to position [1045, 0]
click at [367, 314] on span "Home" at bounding box center [380, 312] width 30 height 16
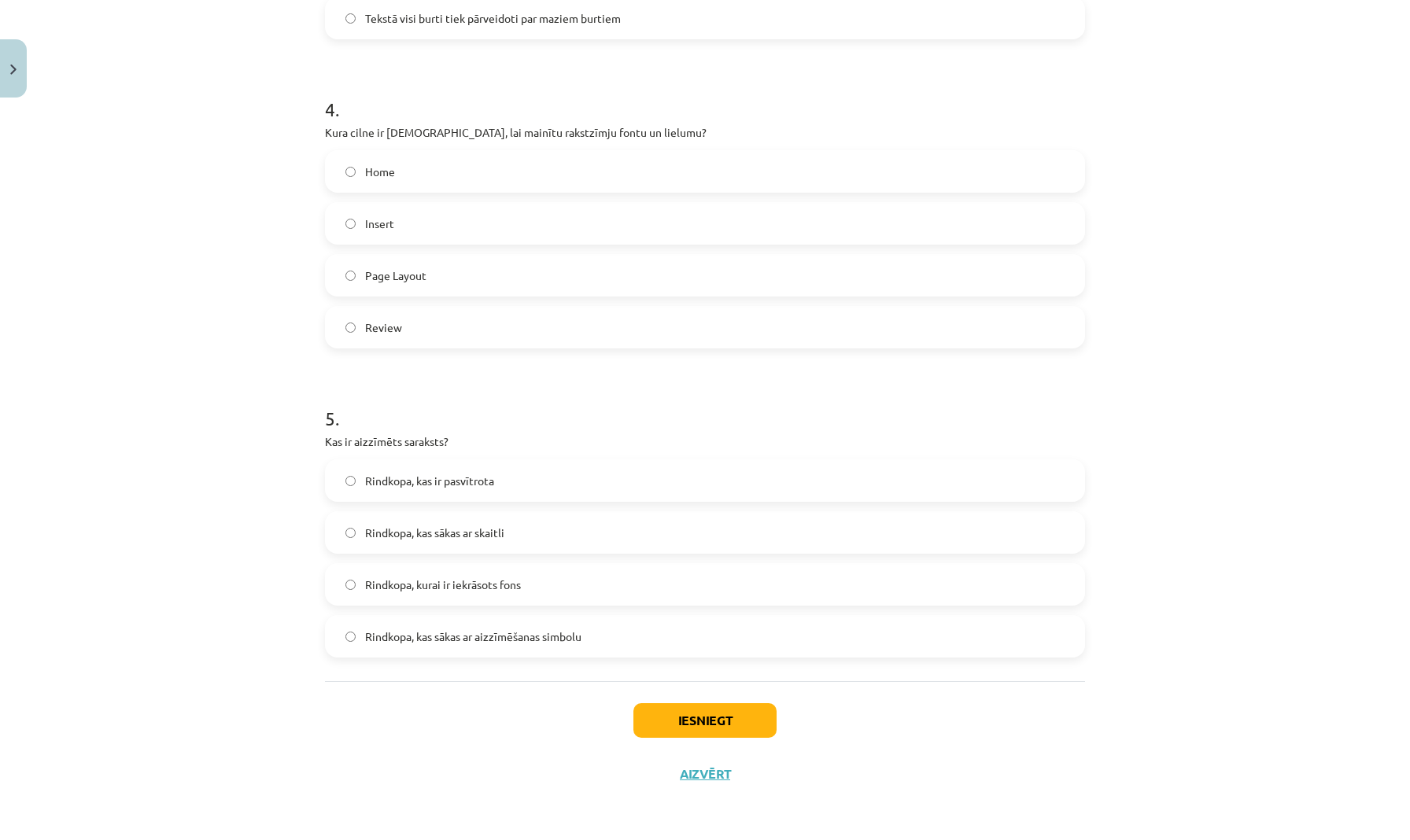
scroll to position [1187, 0]
click at [368, 474] on span "Rindkopa, kas ir pasvītrota" at bounding box center [430, 481] width 129 height 16
click at [694, 719] on button "Iesniegt" at bounding box center [705, 720] width 143 height 34
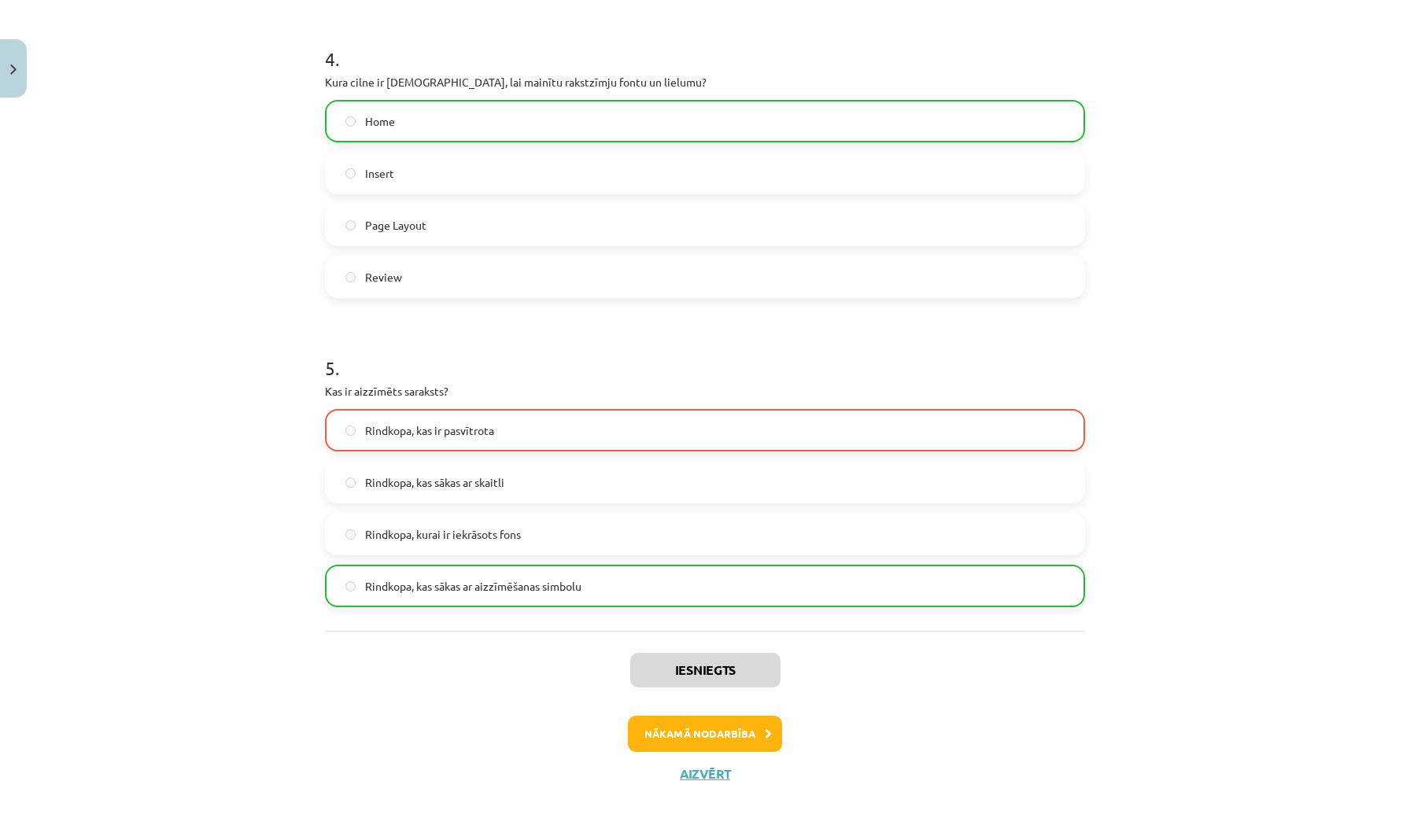
scroll to position [1237, 0]
click at [726, 733] on button "Nākamā nodarbība" at bounding box center [705, 734] width 154 height 36
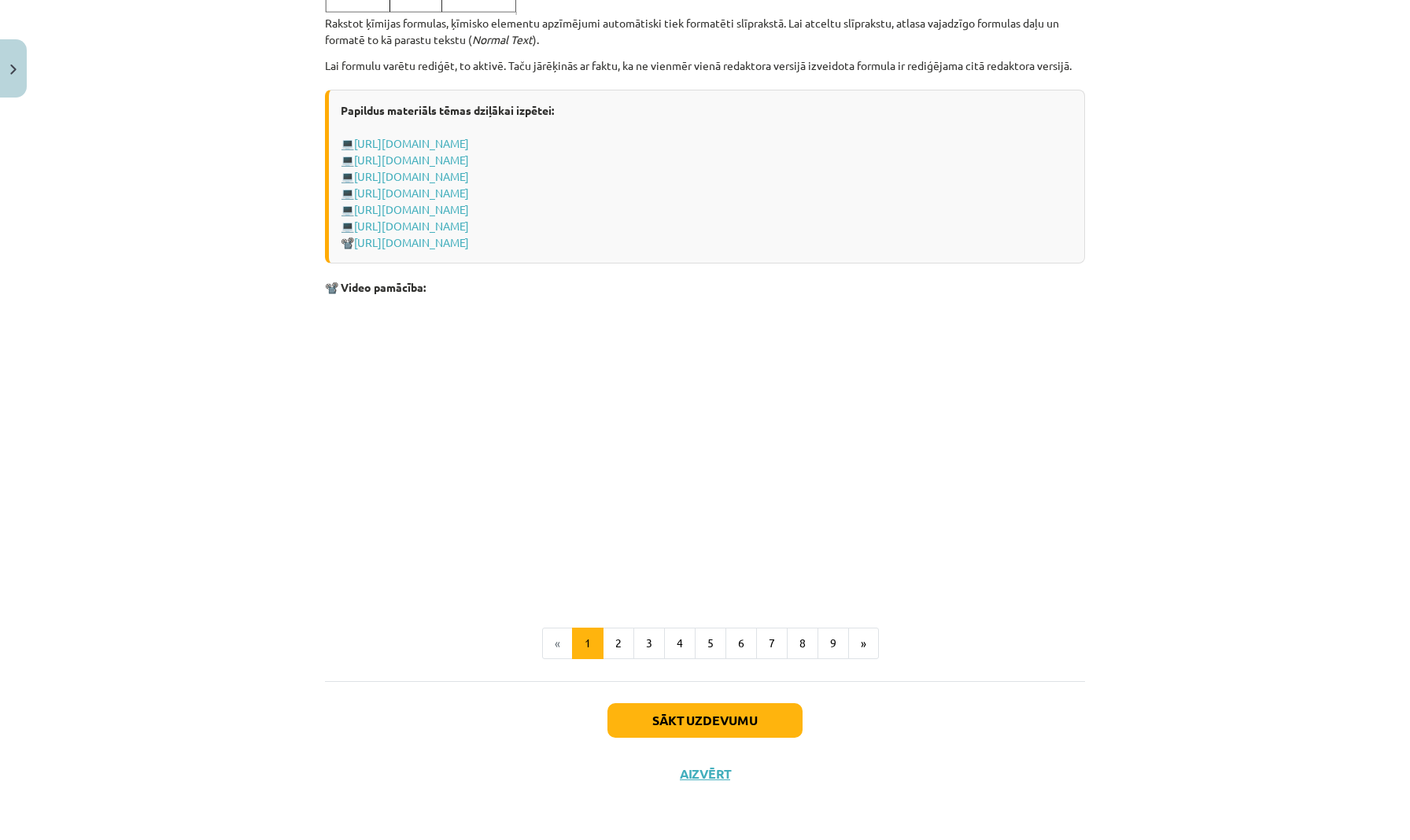
scroll to position [3049, 0]
click at [687, 772] on button "Aizvērt" at bounding box center [705, 773] width 60 height 15
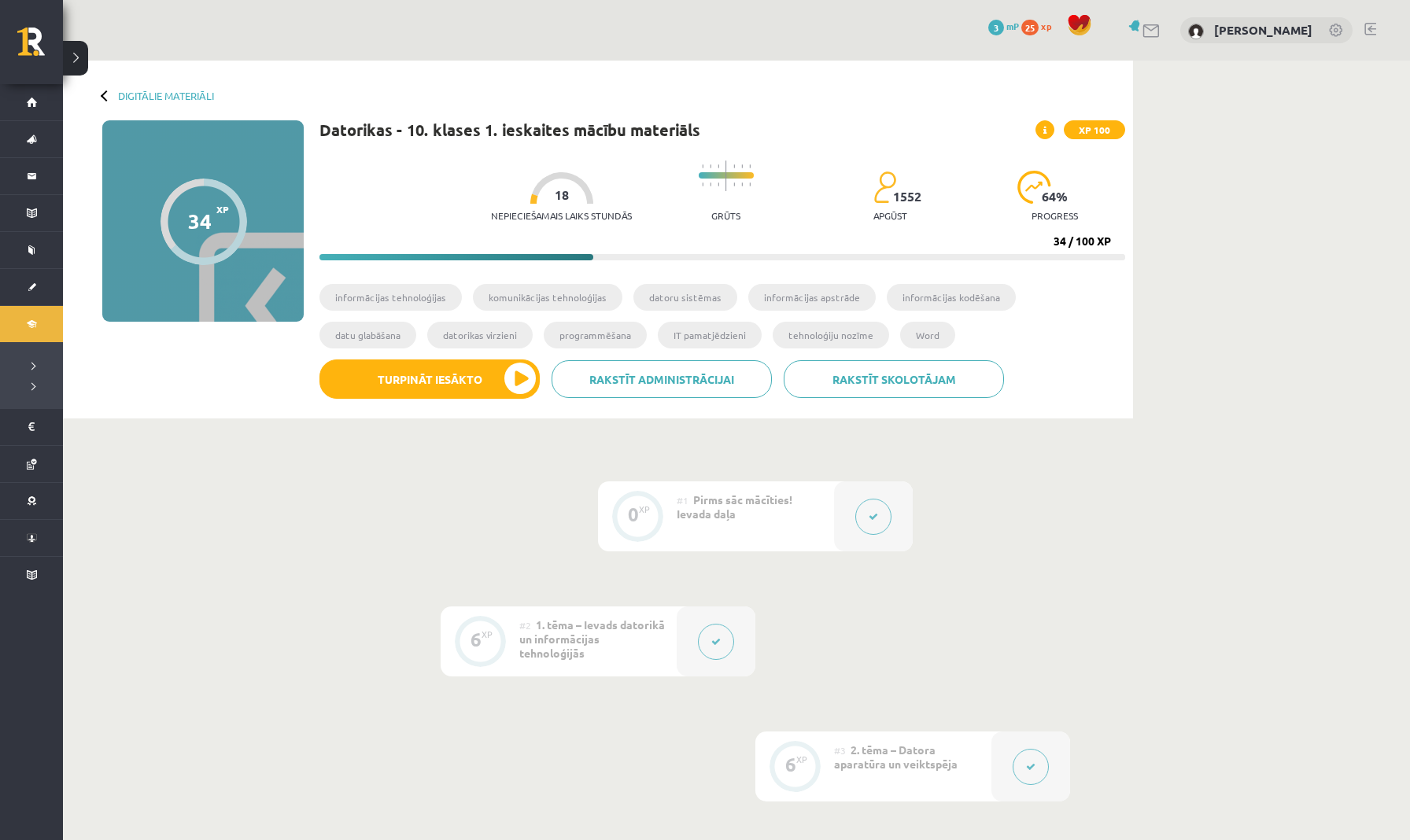
scroll to position [0, 0]
